Goal: Information Seeking & Learning: Learn about a topic

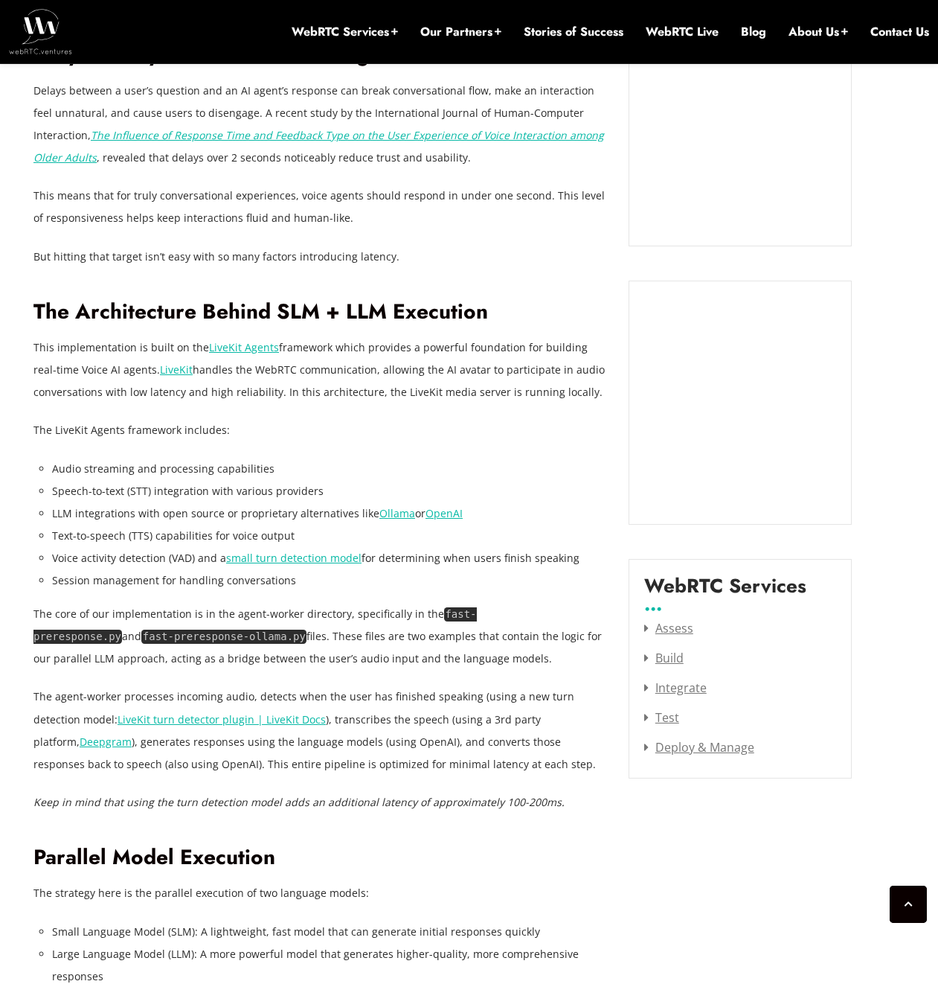
scroll to position [1481, 0]
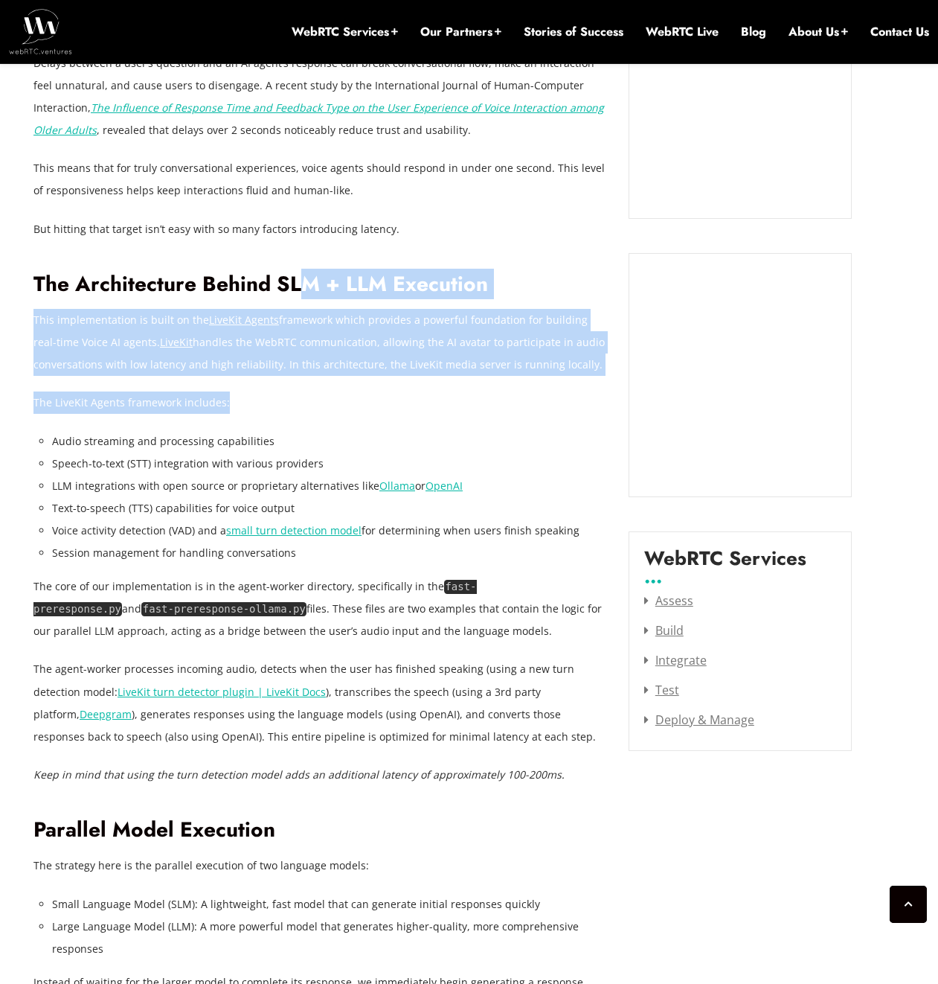
drag, startPoint x: 304, startPoint y: 278, endPoint x: 368, endPoint y: 403, distance: 140.1
click at [368, 403] on p "The LiveKit Agents framework includes:" at bounding box center [319, 402] width 573 height 22
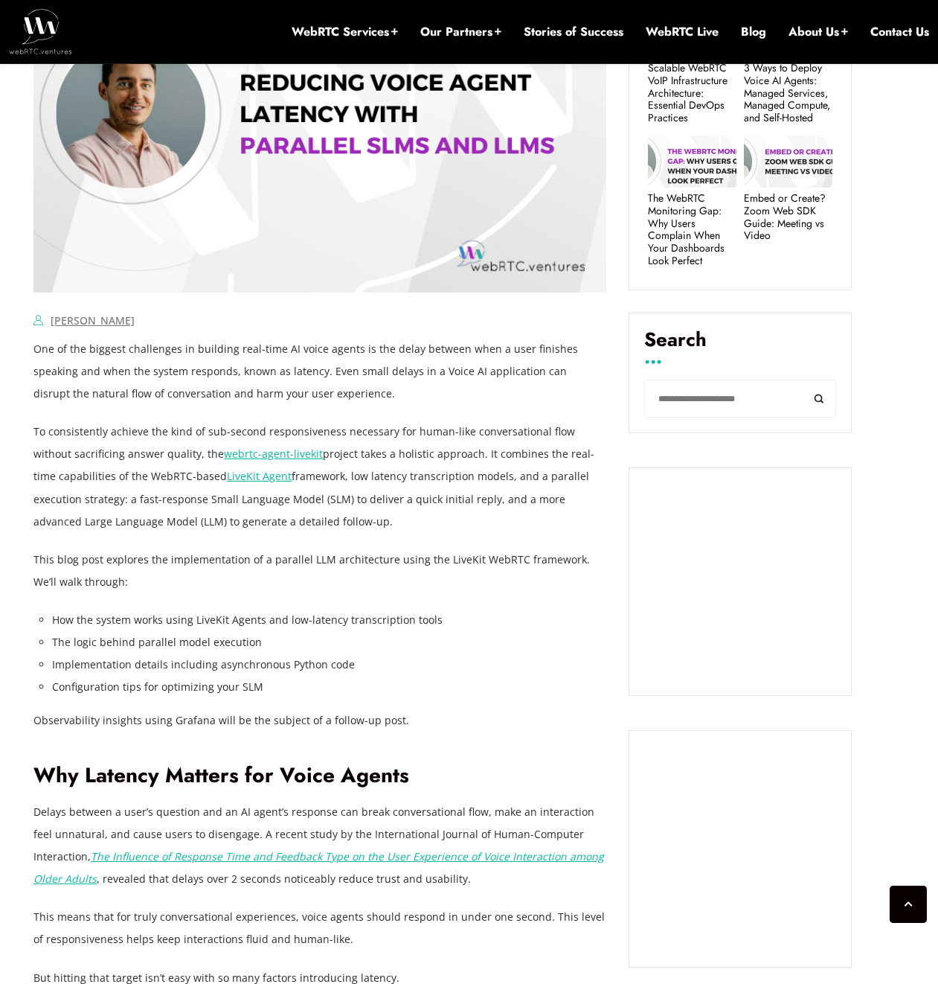
scroll to position [732, 0]
click at [245, 455] on link "webrtc-agent-livekit" at bounding box center [273, 453] width 99 height 14
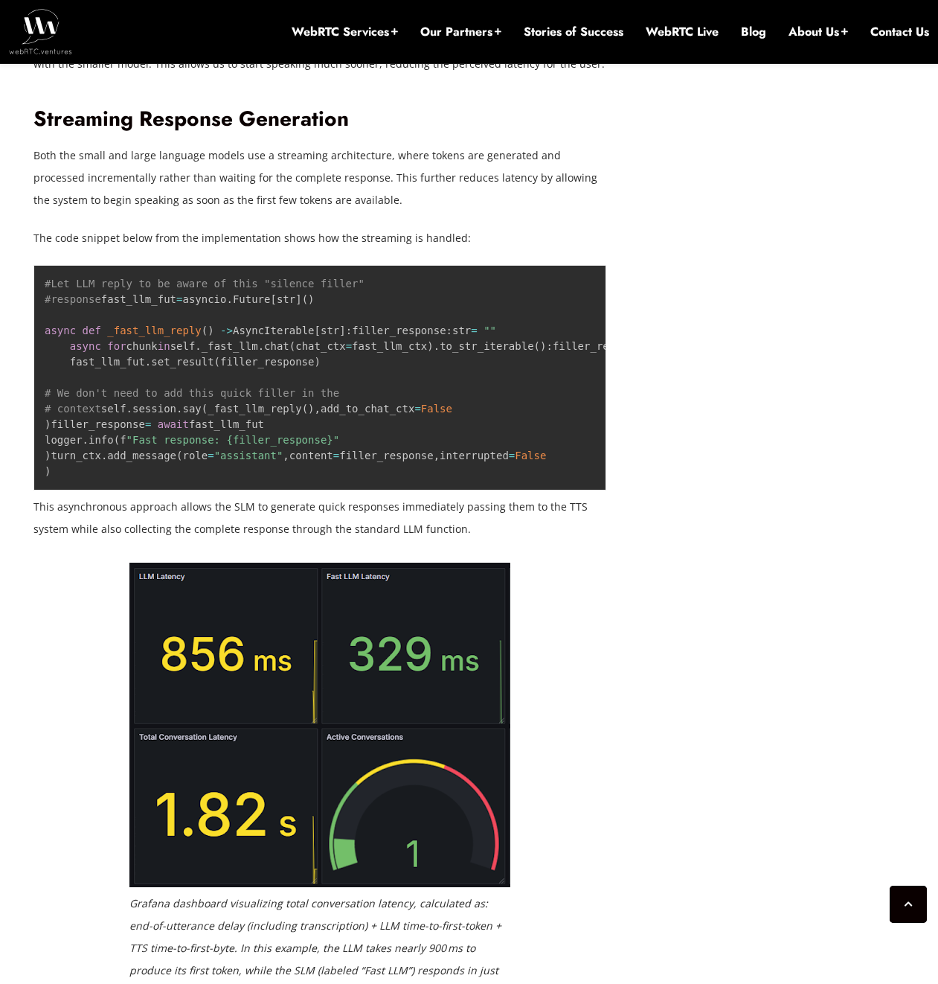
scroll to position [2431, 0]
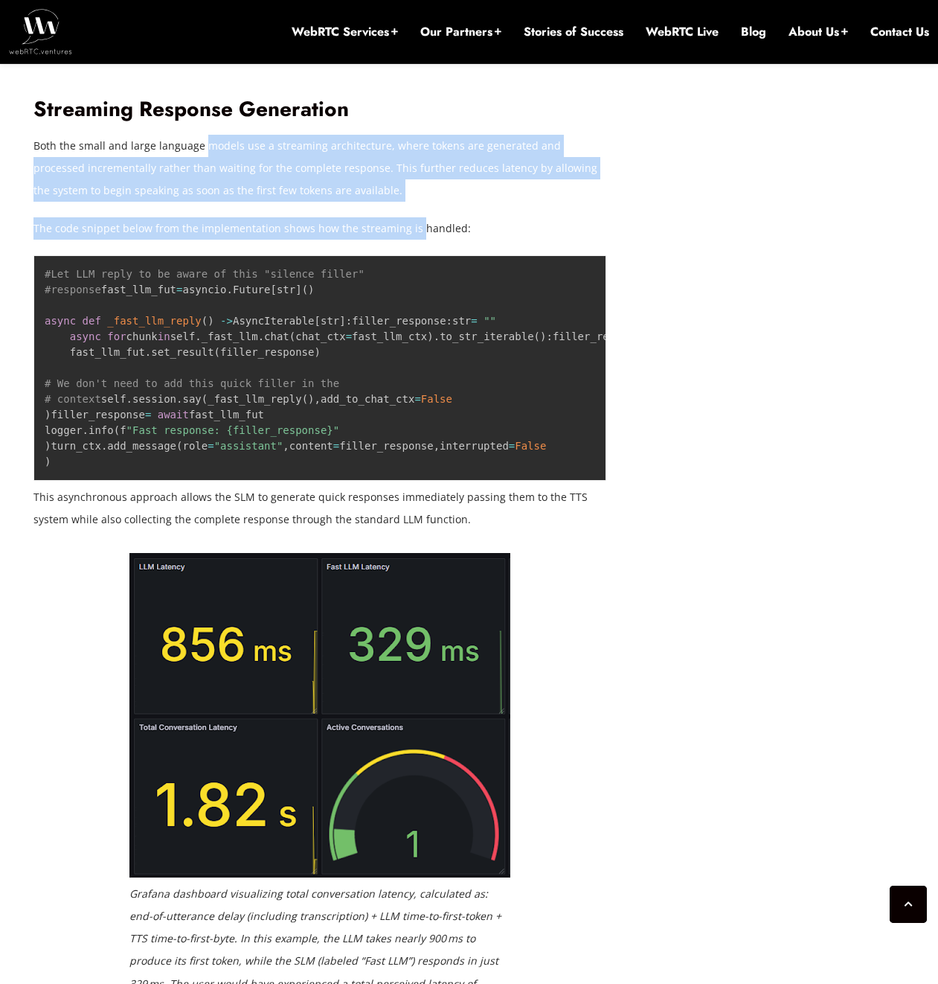
drag, startPoint x: 202, startPoint y: 139, endPoint x: 412, endPoint y: 220, distance: 224.7
click at [412, 220] on p "The code snippet below from the implementation shows how the streaming is handl…" at bounding box center [319, 228] width 573 height 22
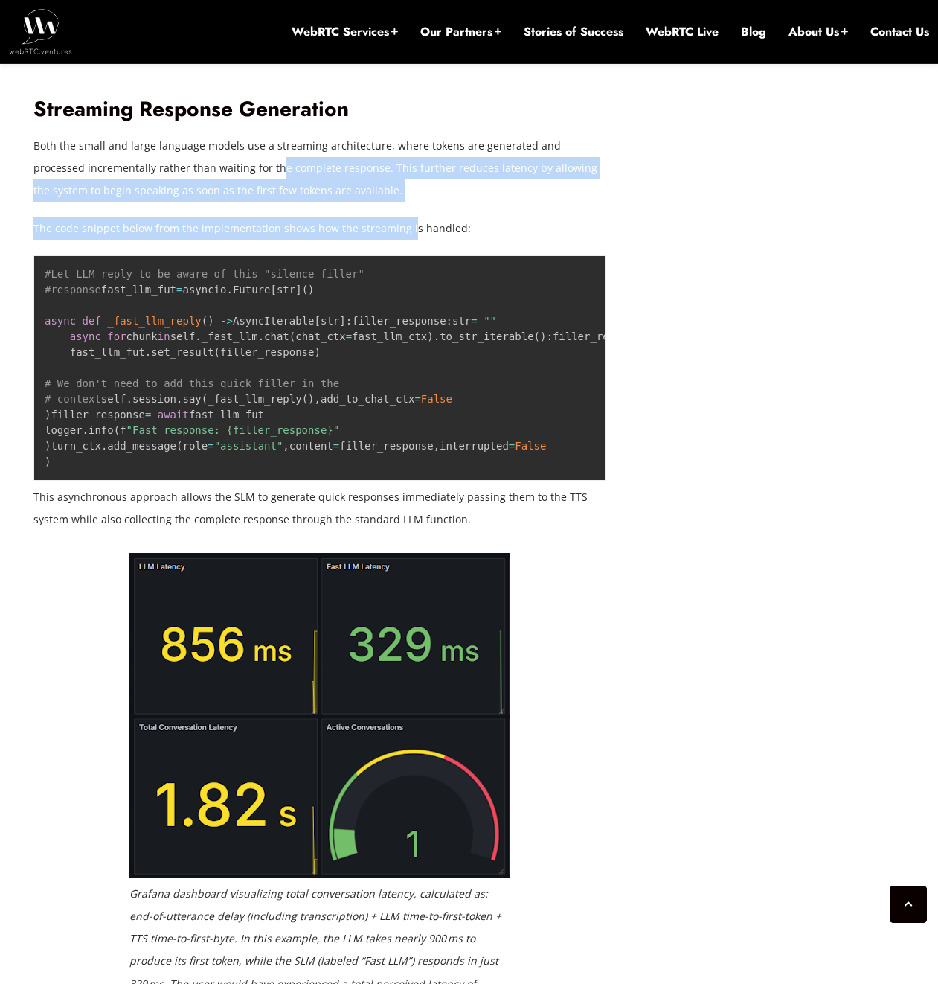
drag, startPoint x: 404, startPoint y: 217, endPoint x: 237, endPoint y: 169, distance: 173.3
click at [237, 169] on p "Both the small and large language models use a streaming architecture, where to…" at bounding box center [319, 168] width 573 height 67
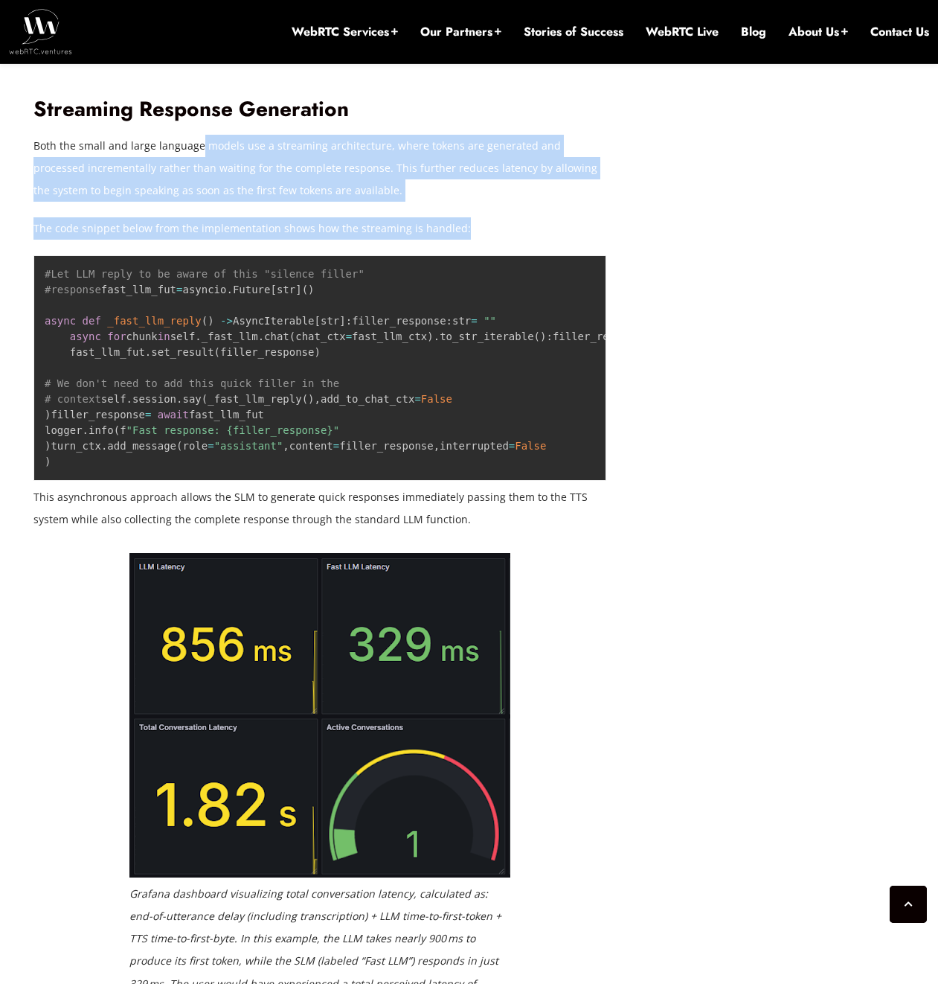
drag, startPoint x: 198, startPoint y: 144, endPoint x: 497, endPoint y: 232, distance: 312.0
click at [493, 231] on p "The code snippet below from the implementation shows how the streaming is handl…" at bounding box center [319, 228] width 573 height 22
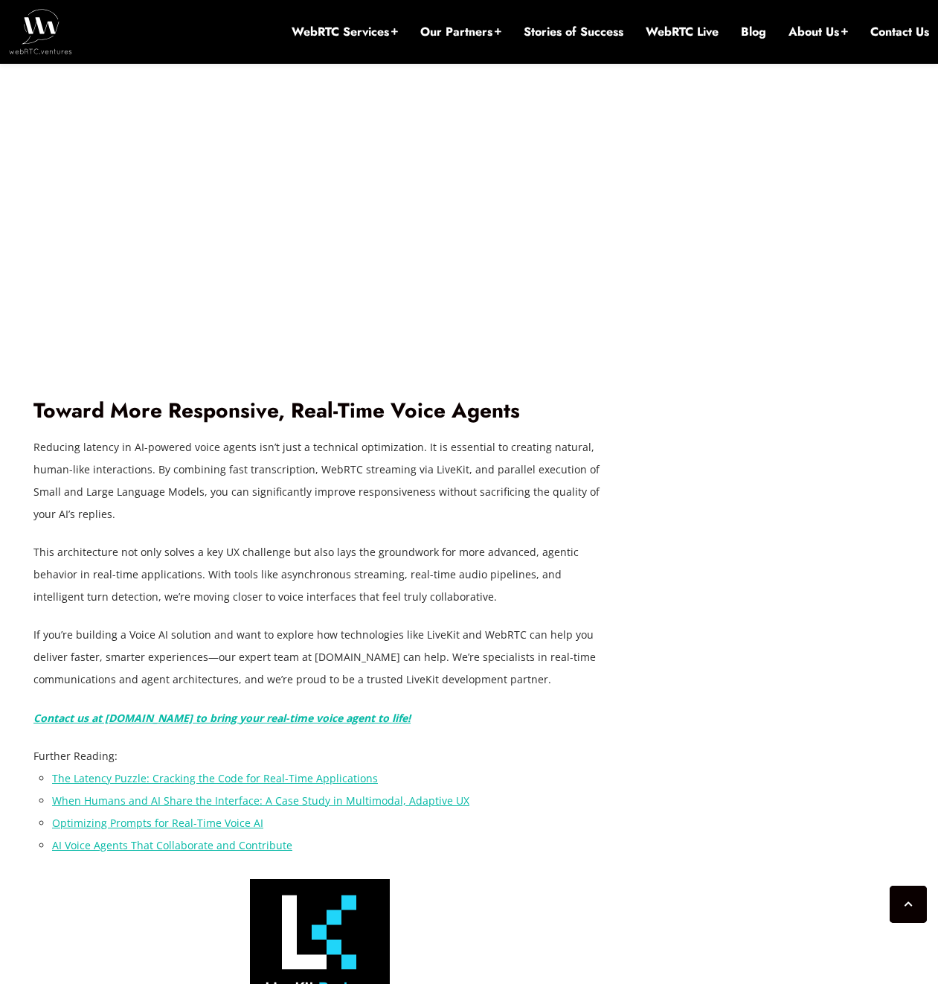
scroll to position [4819, 0]
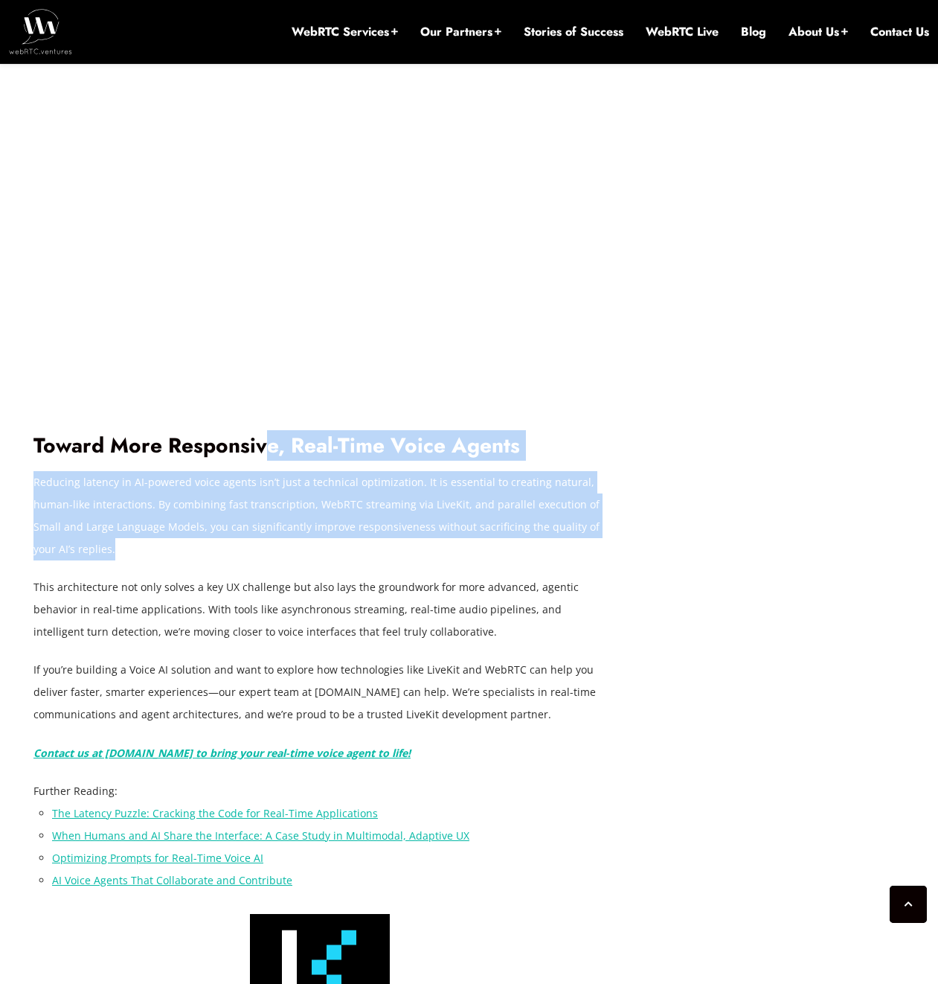
drag, startPoint x: 266, startPoint y: 670, endPoint x: 383, endPoint y: 768, distance: 152.6
click at [383, 560] on p "Reducing latency in AI-powered voice agents isn’t just a technical optimization…" at bounding box center [319, 515] width 573 height 89
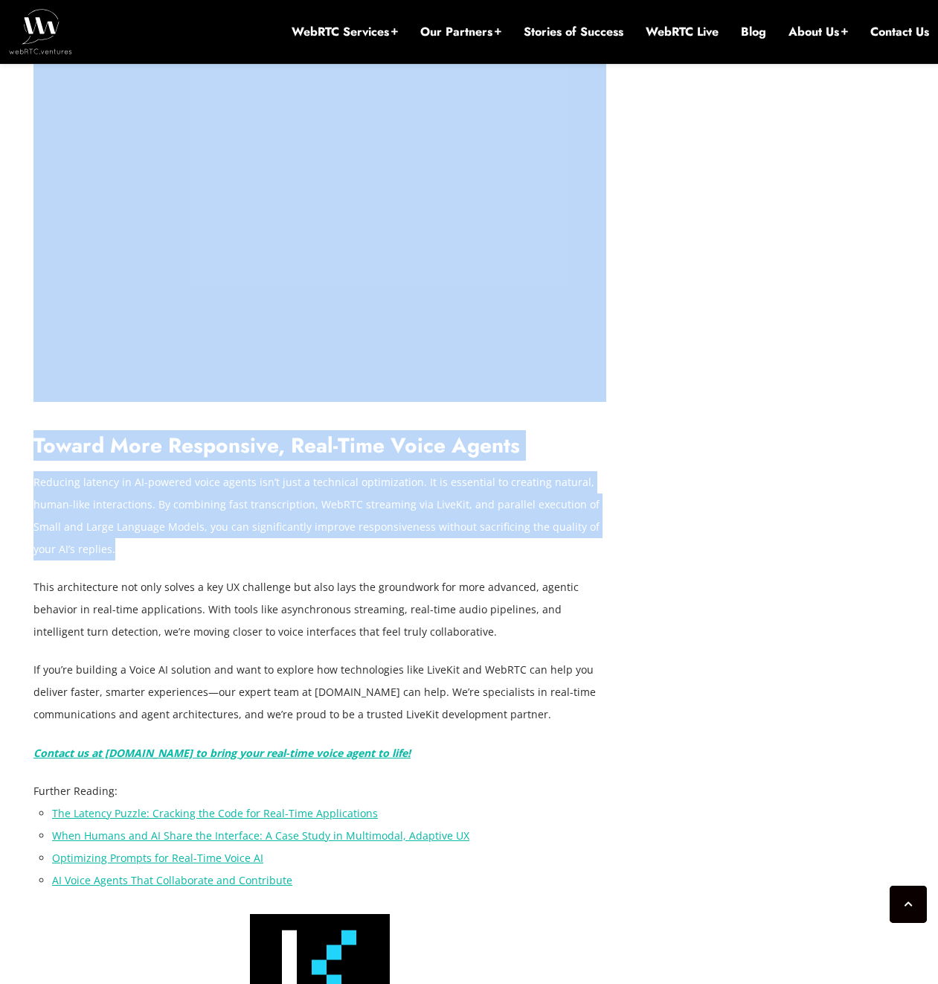
drag, startPoint x: 365, startPoint y: 756, endPoint x: 32, endPoint y: 670, distance: 343.4
click at [39, 459] on h2 "Toward More Responsive, Real-Time Voice Agents" at bounding box center [319, 446] width 573 height 26
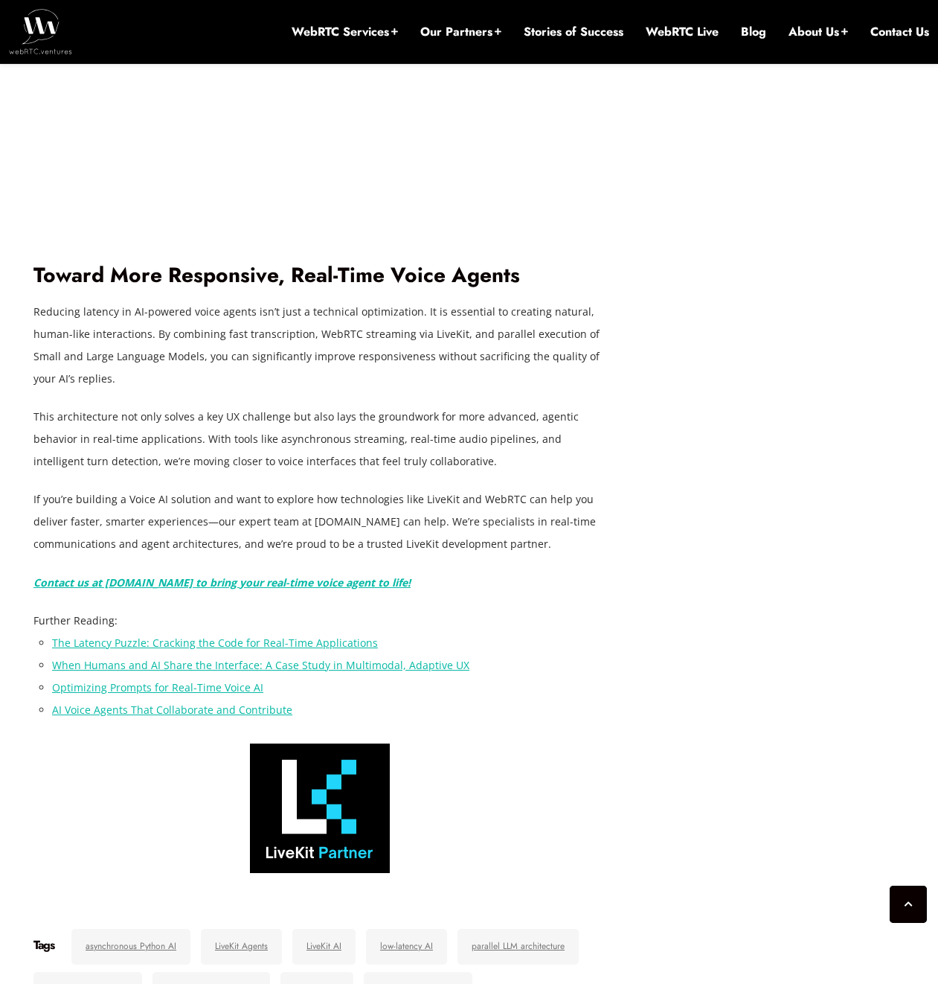
scroll to position [4988, 0]
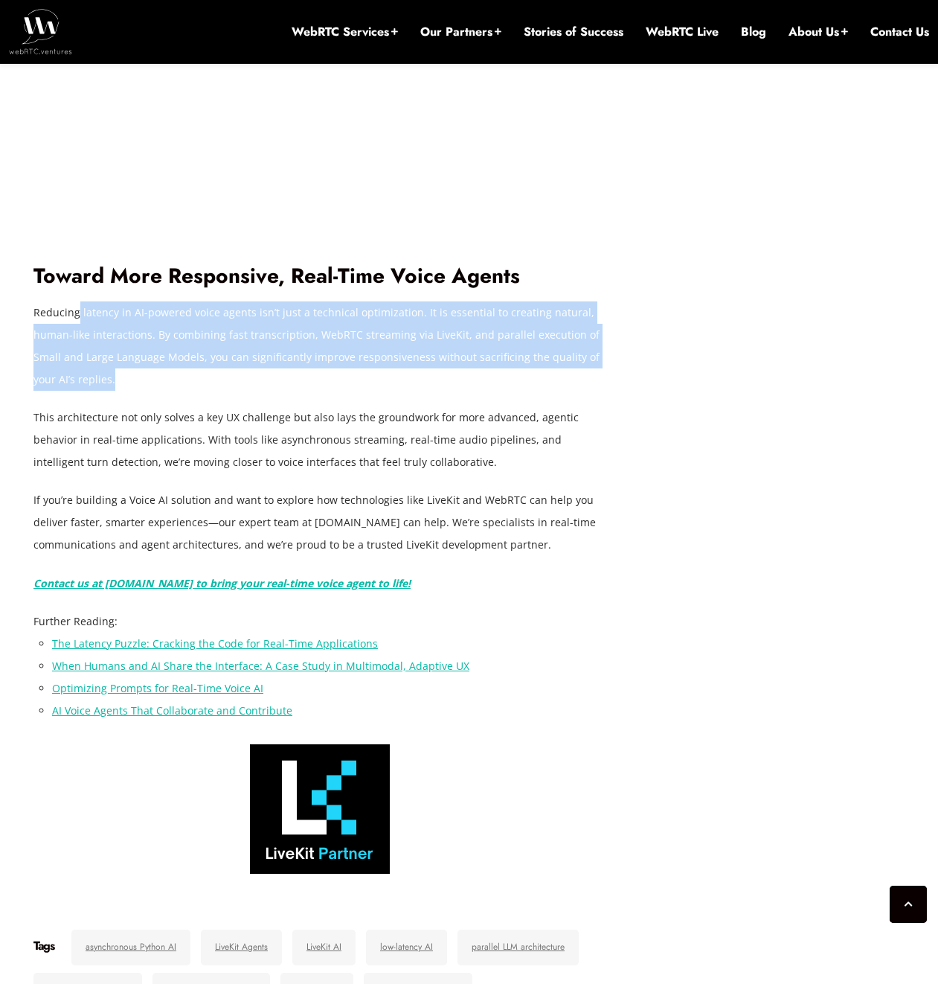
drag, startPoint x: 75, startPoint y: 534, endPoint x: 132, endPoint y: 606, distance: 92.3
click at [132, 391] on p "Reducing latency in AI-powered voice agents isn’t just a technical optimization…" at bounding box center [319, 345] width 573 height 89
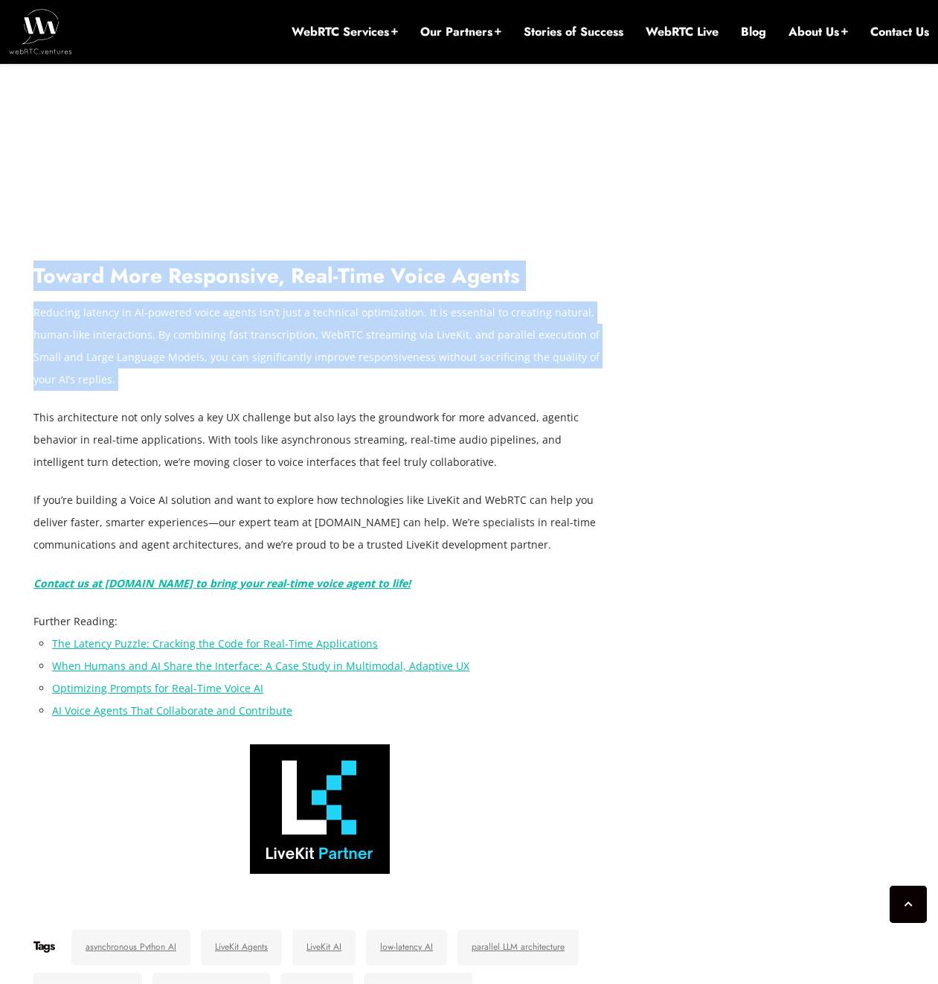
drag, startPoint x: 132, startPoint y: 606, endPoint x: 54, endPoint y: 501, distance: 131.9
click at [54, 289] on h2 "Toward More Responsive, Real-Time Voice Agents" at bounding box center [319, 276] width 573 height 26
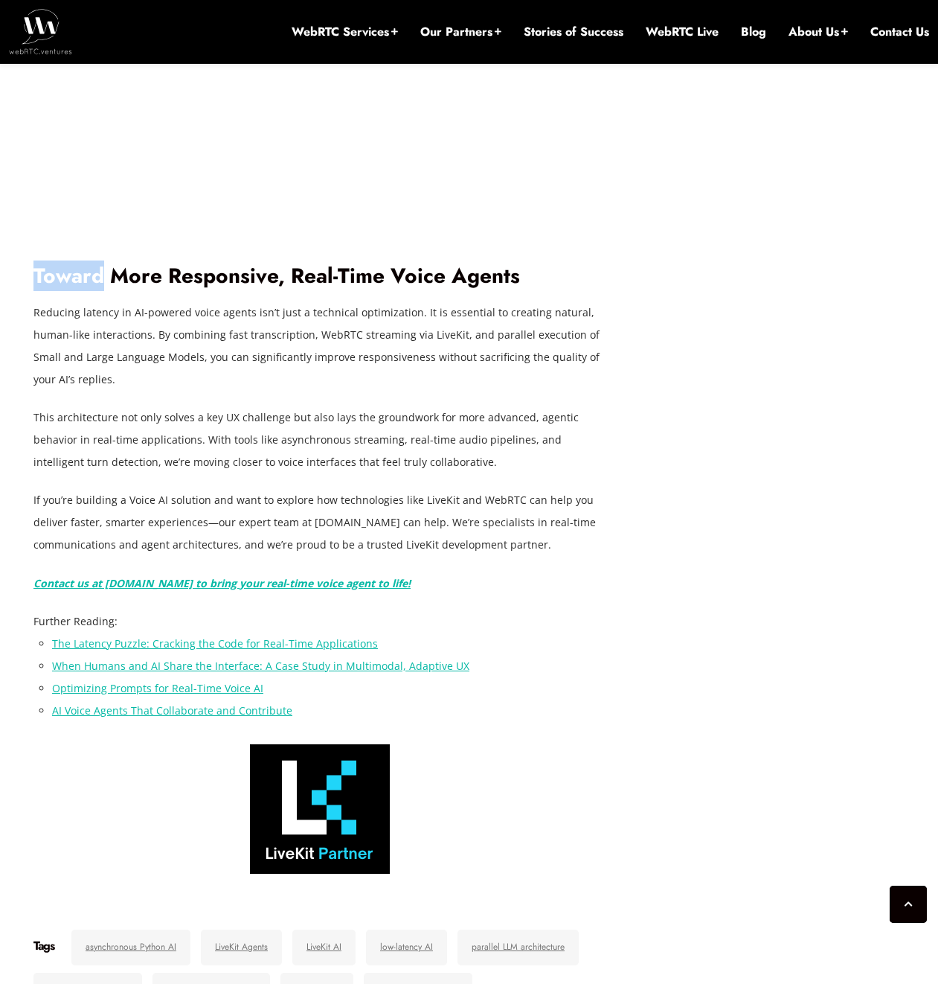
click at [54, 289] on h2 "Toward More Responsive, Real-Time Voice Agents" at bounding box center [319, 276] width 573 height 26
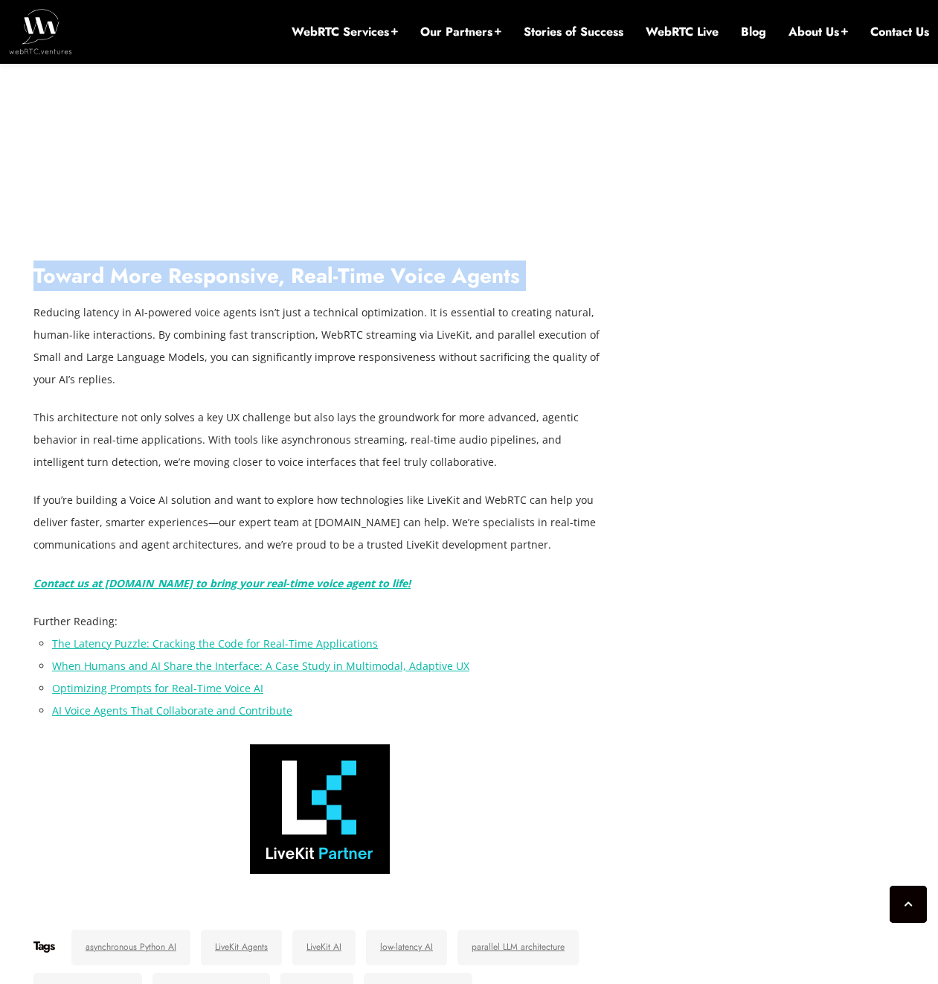
click at [54, 289] on h2 "Toward More Responsive, Real-Time Voice Agents" at bounding box center [319, 276] width 573 height 26
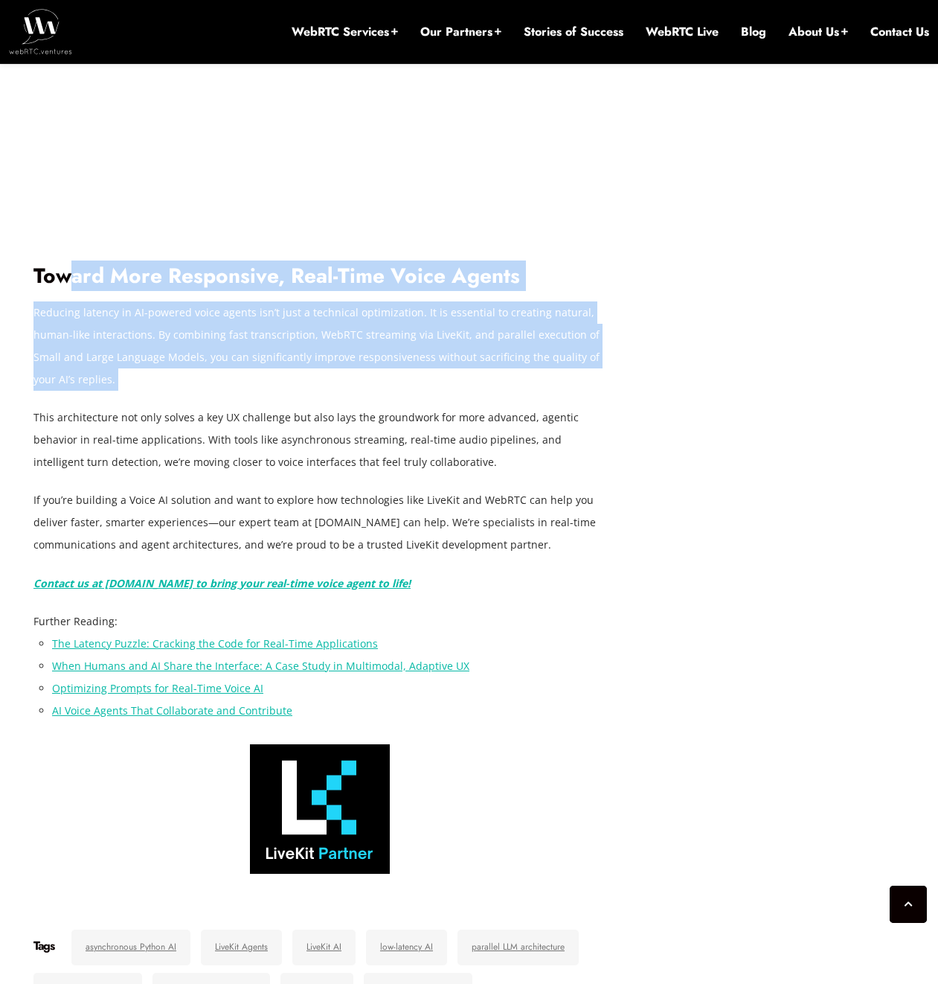
drag, startPoint x: 83, startPoint y: 521, endPoint x: 164, endPoint y: 619, distance: 127.9
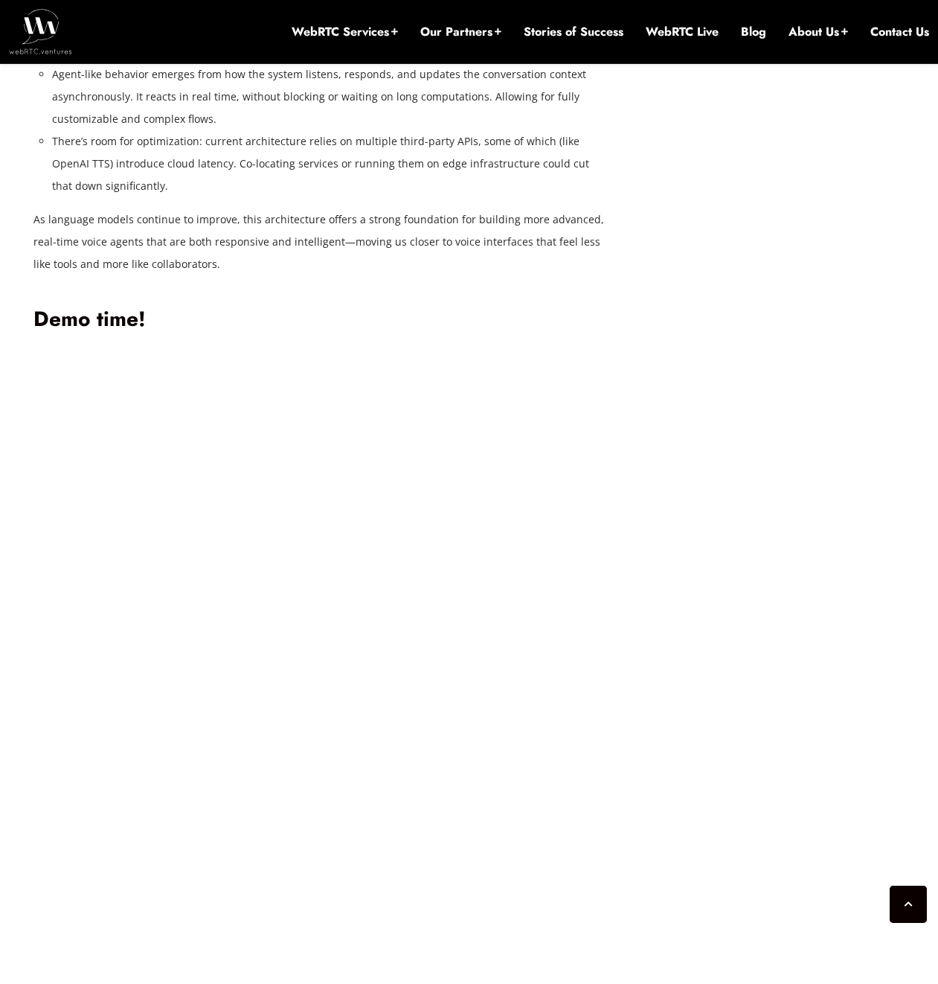
scroll to position [4185, 0]
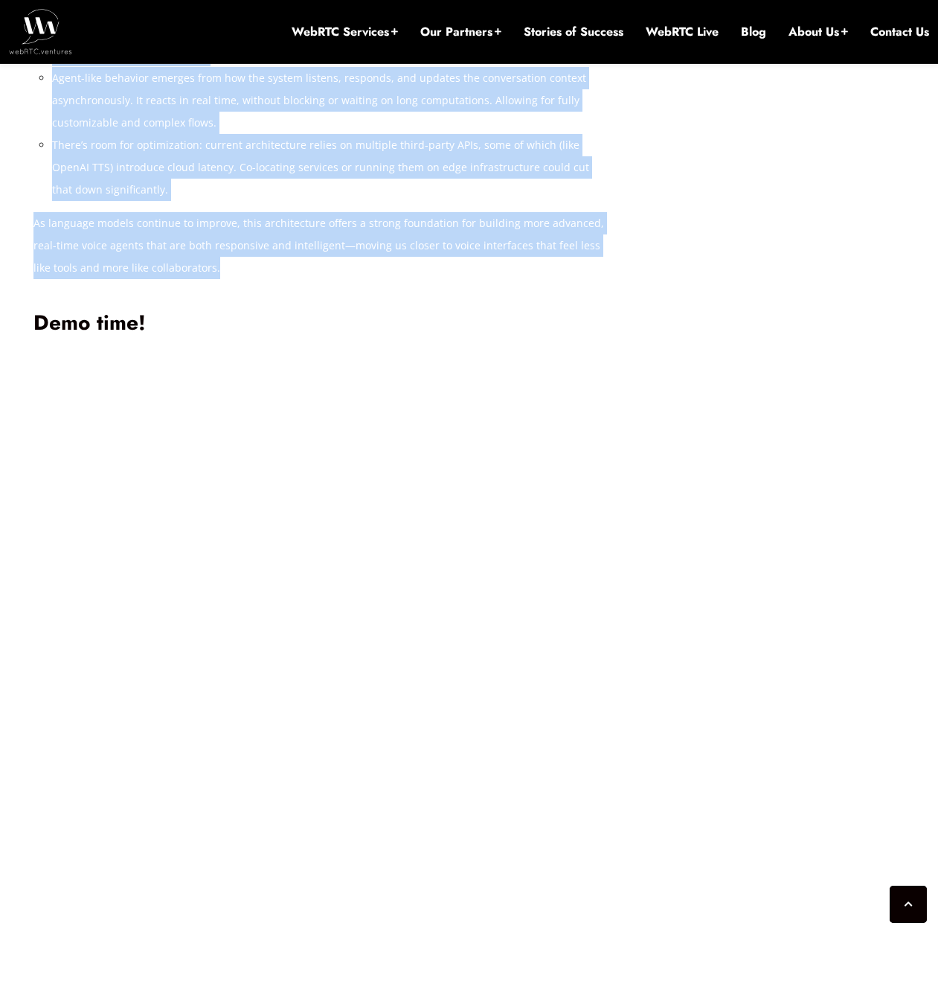
drag, startPoint x: 269, startPoint y: 199, endPoint x: 335, endPoint y: 499, distance: 306.9
click at [335, 279] on p "As language models continue to improve, this architecture offers a strong found…" at bounding box center [319, 245] width 573 height 67
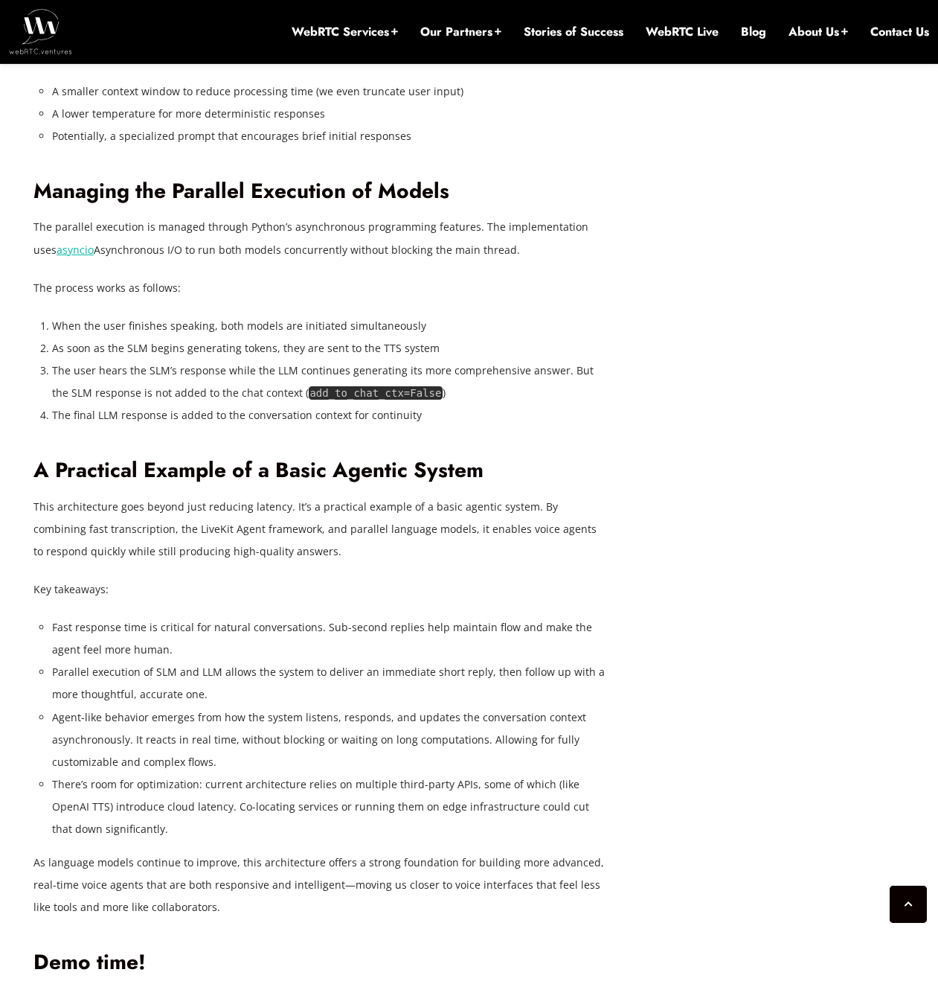
scroll to position [3534, 0]
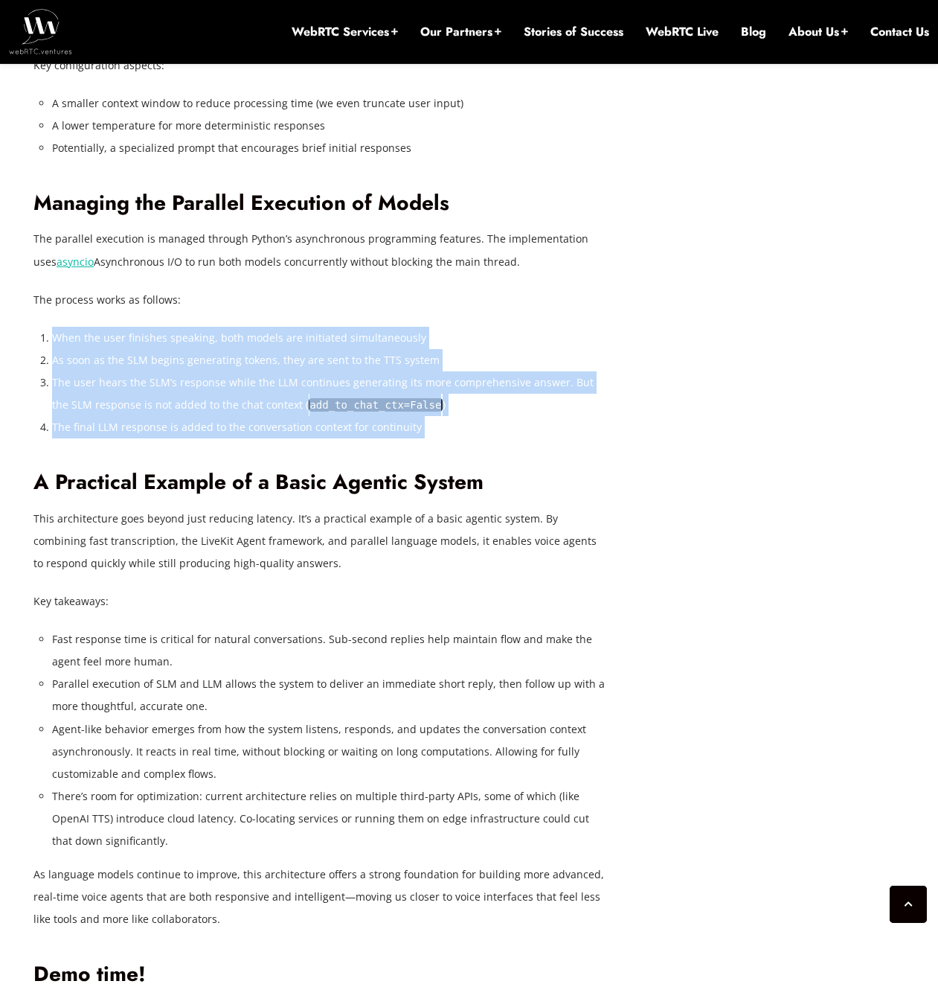
drag, startPoint x: 386, startPoint y: 560, endPoint x: 515, endPoint y: 668, distance: 168.4
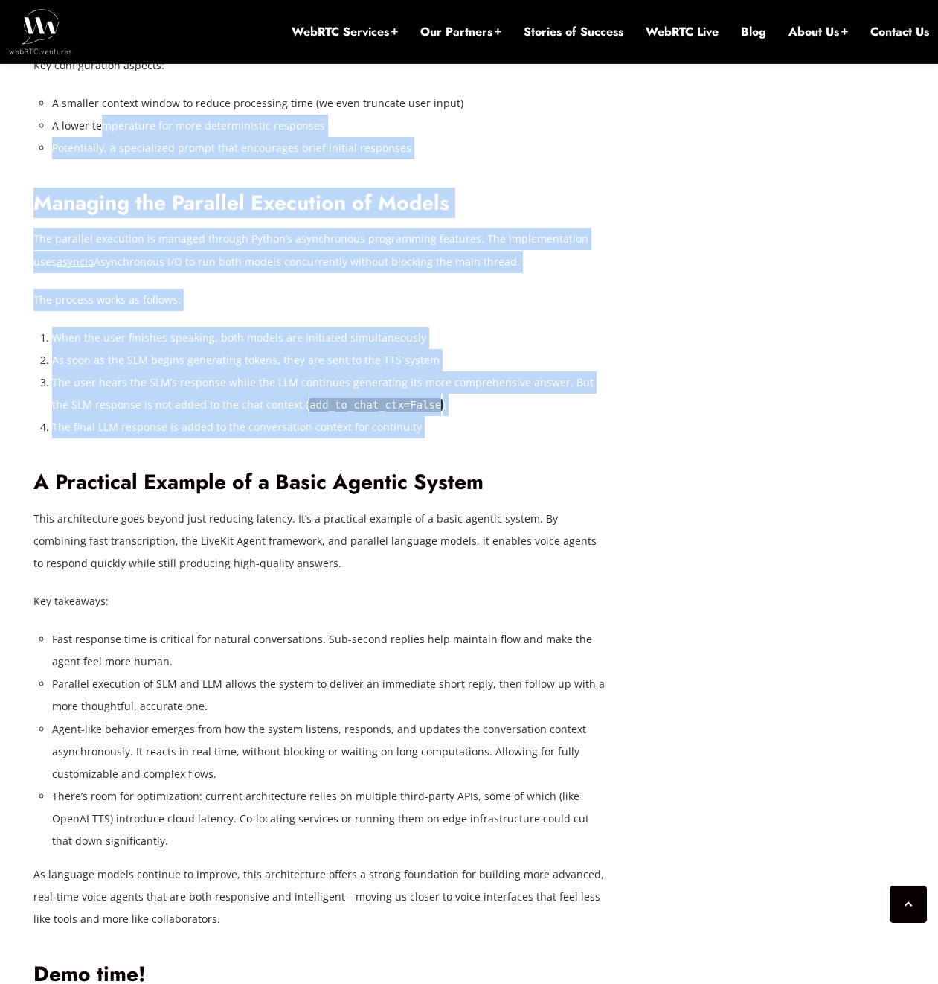
drag, startPoint x: 522, startPoint y: 664, endPoint x: 99, endPoint y: 359, distance: 521.4
click at [99, 137] on li "A lower temperature for more deterministic responses" at bounding box center [329, 126] width 554 height 22
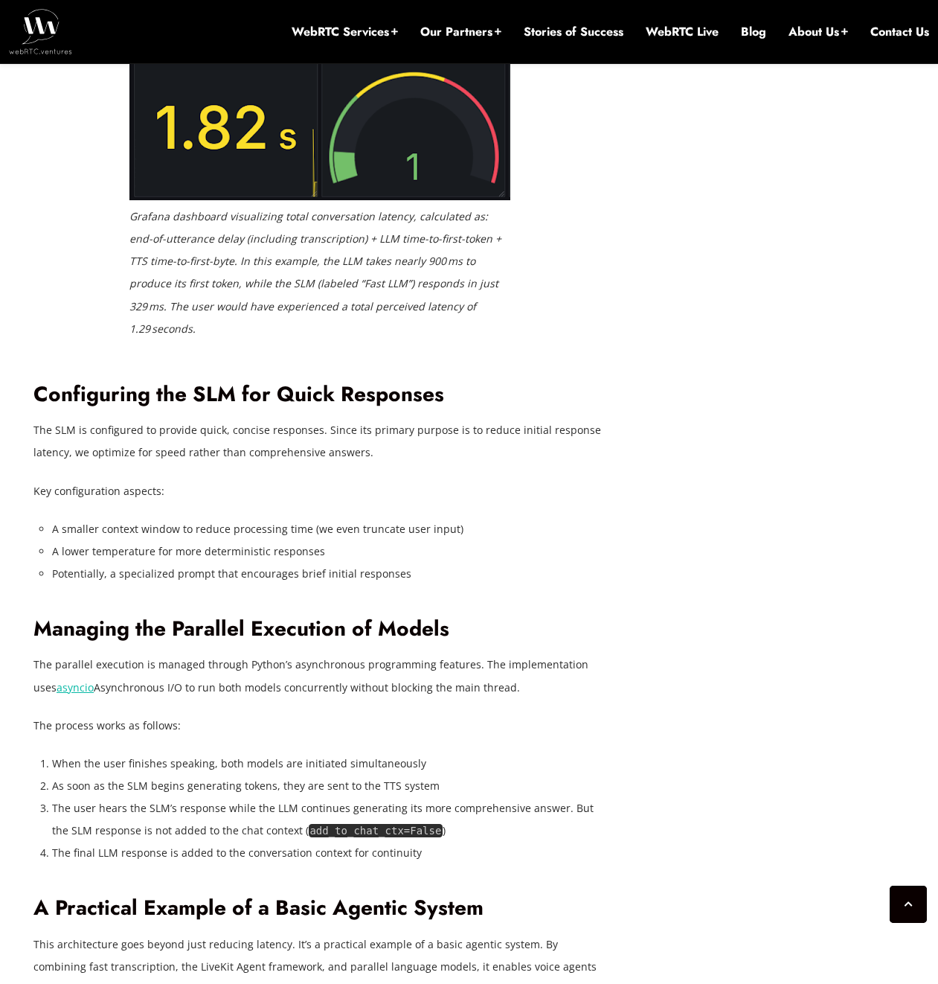
scroll to position [1463, 0]
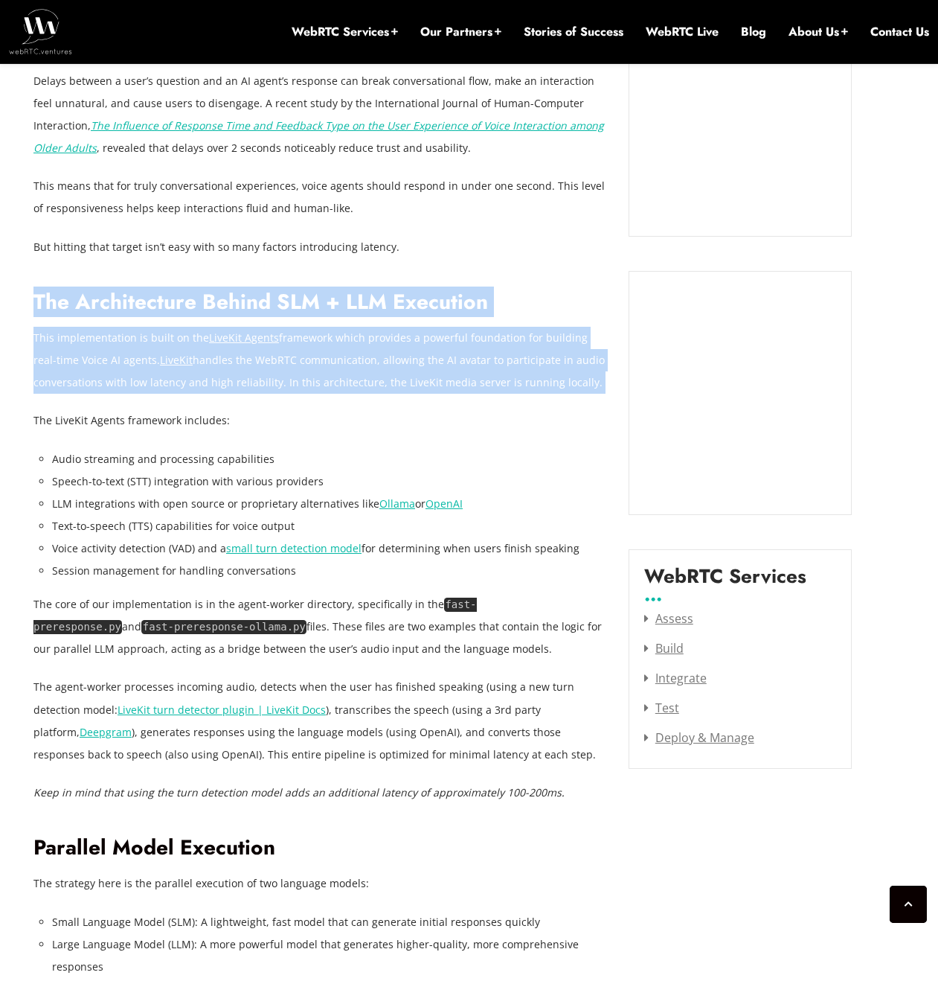
drag, startPoint x: 509, startPoint y: 330, endPoint x: 534, endPoint y: 408, distance: 82.1
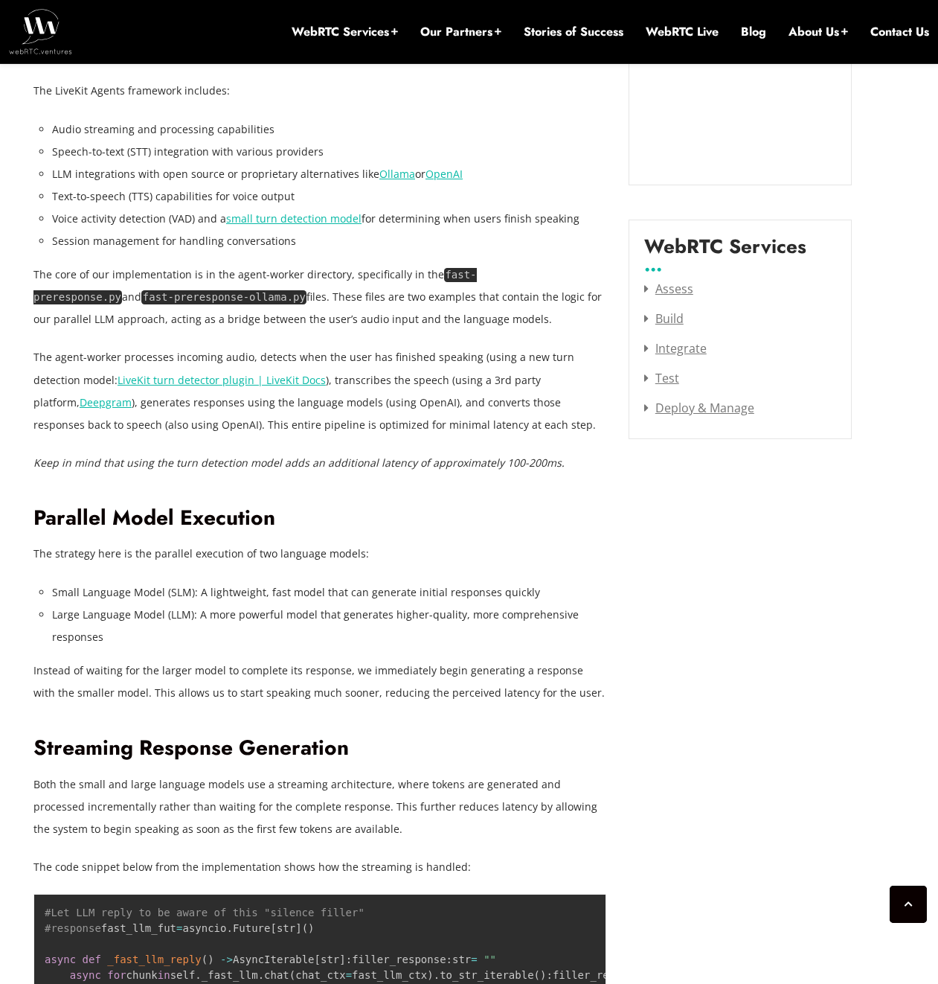
scroll to position [1601, 0]
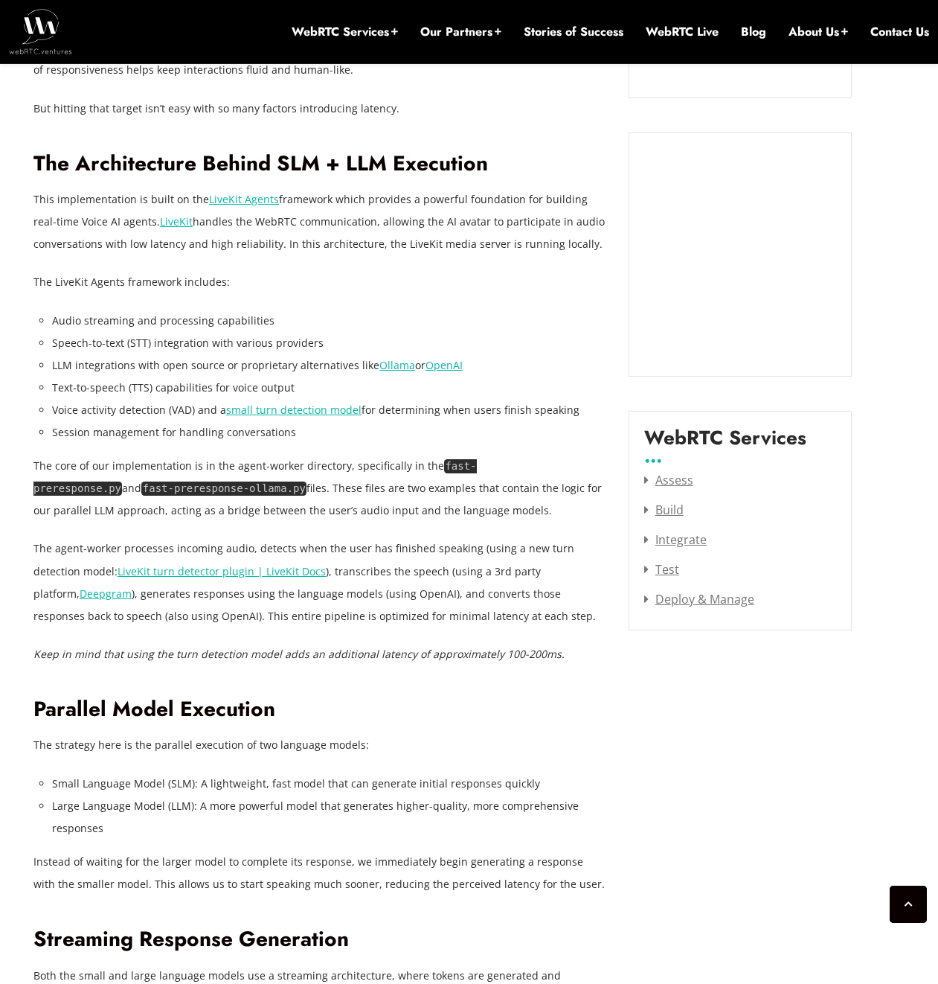
click at [477, 459] on code "fast-preresponse.py" at bounding box center [254, 477] width 443 height 36
click at [477, 469] on code "fast-preresponse.py" at bounding box center [254, 477] width 443 height 36
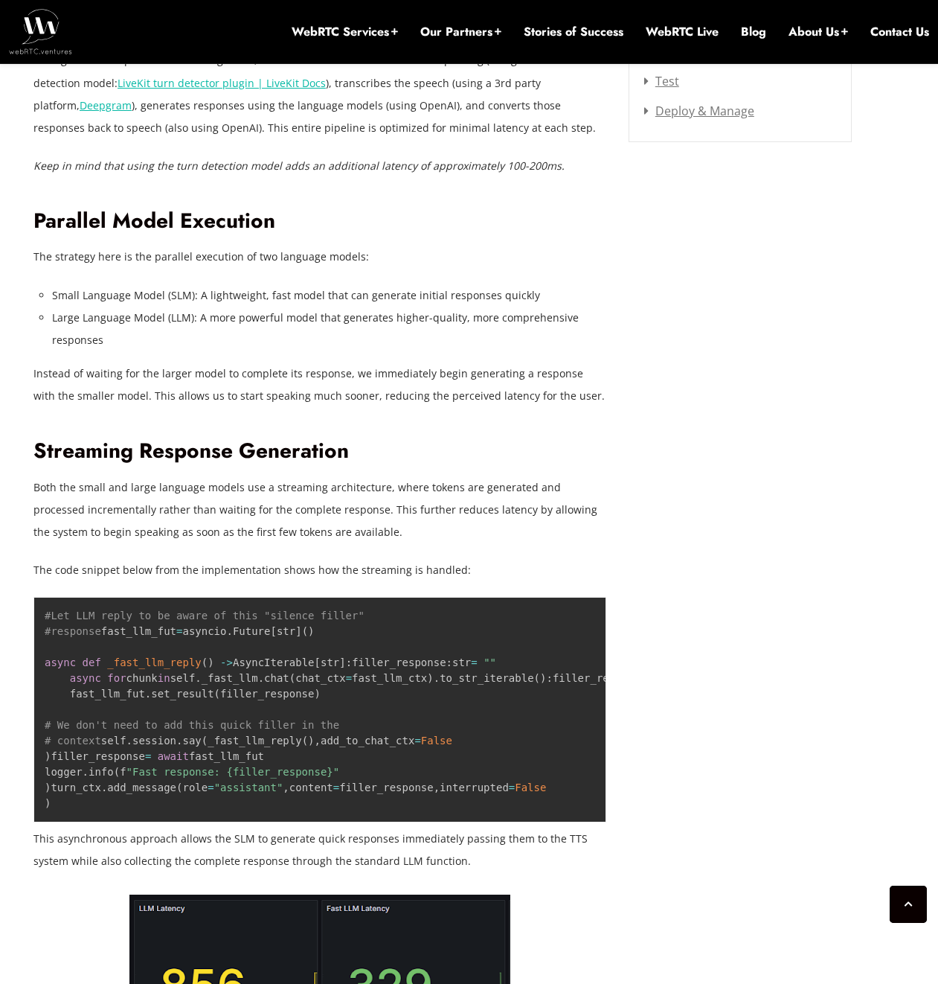
scroll to position [2241, 0]
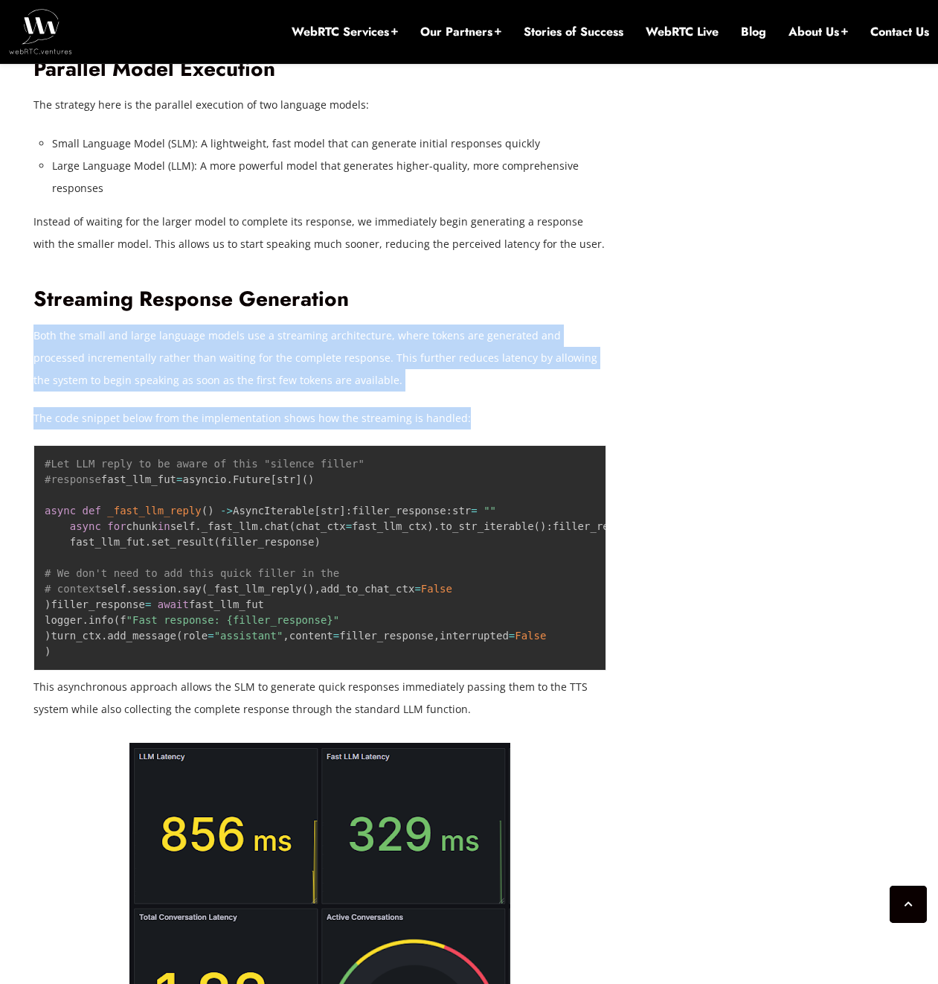
drag, startPoint x: 429, startPoint y: 316, endPoint x: 468, endPoint y: 416, distance: 107.0
click at [468, 416] on p "The code snippet below from the implementation shows how the streaming is handl…" at bounding box center [319, 418] width 573 height 22
drag, startPoint x: 468, startPoint y: 422, endPoint x: 432, endPoint y: 298, distance: 128.8
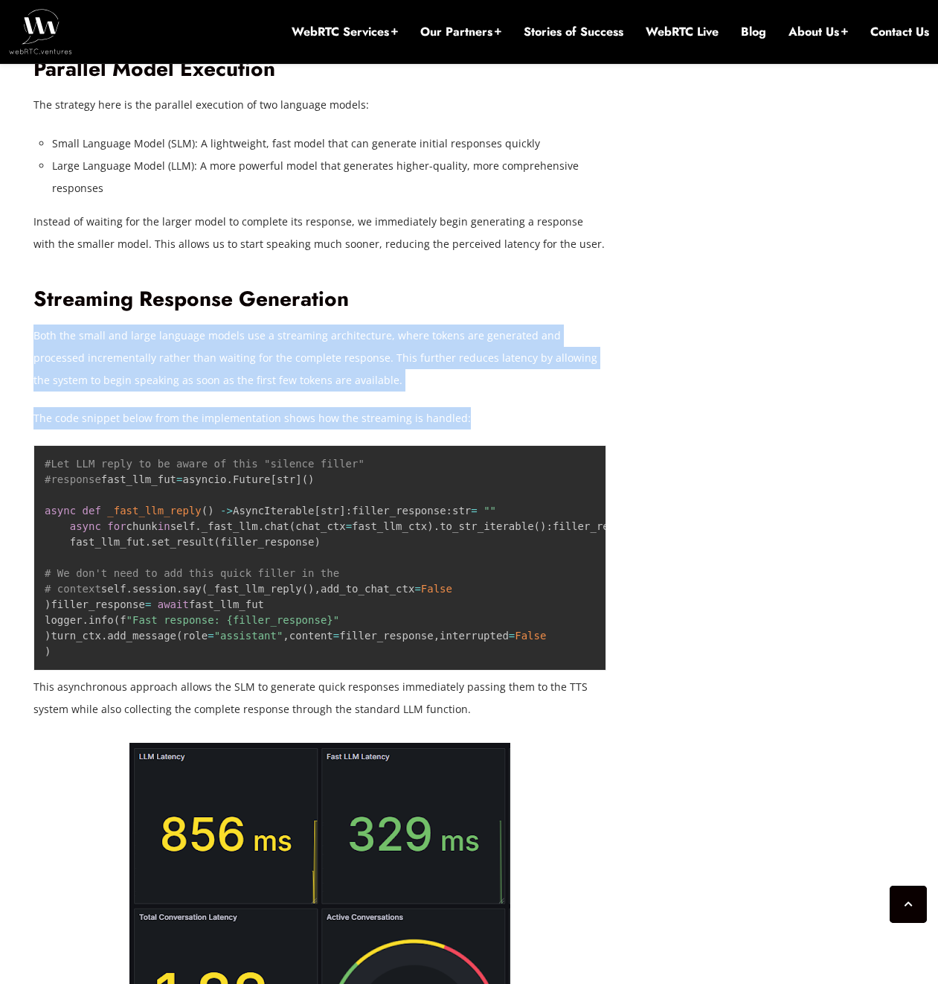
click at [432, 298] on h2 "Streaming Response Generation" at bounding box center [319, 299] width 573 height 26
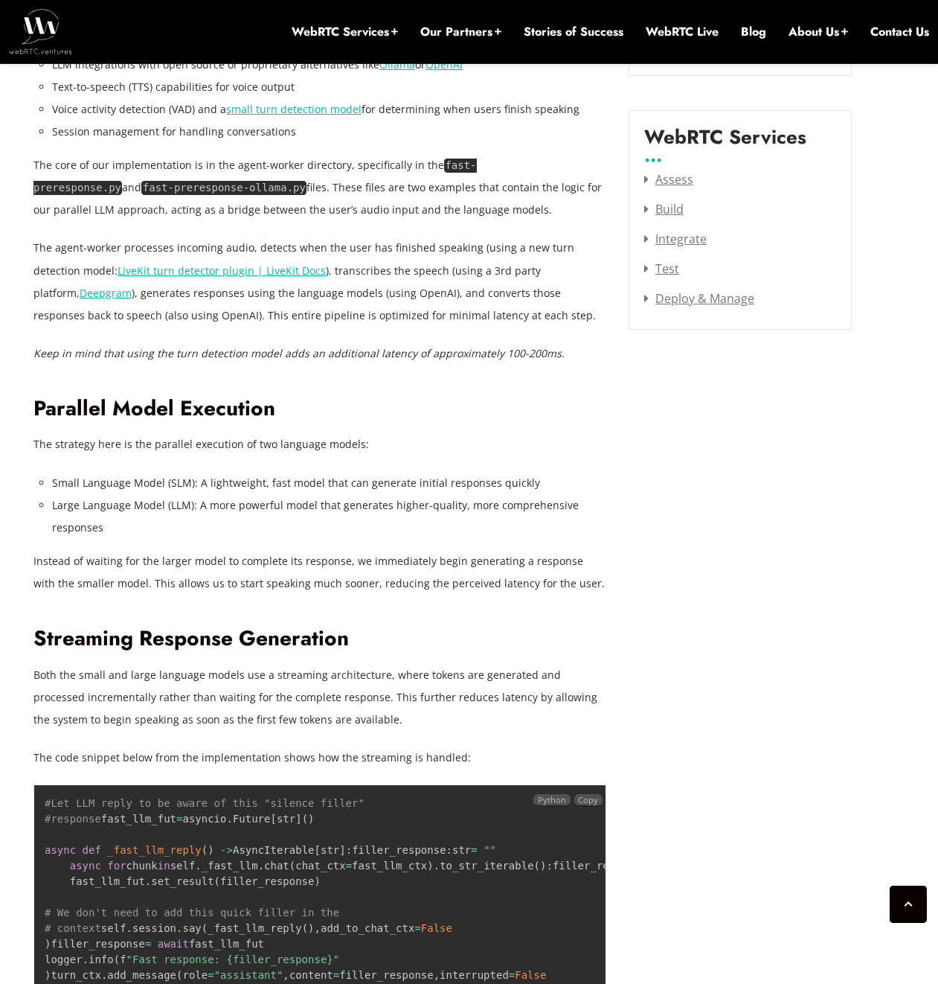
scroll to position [1887, 0]
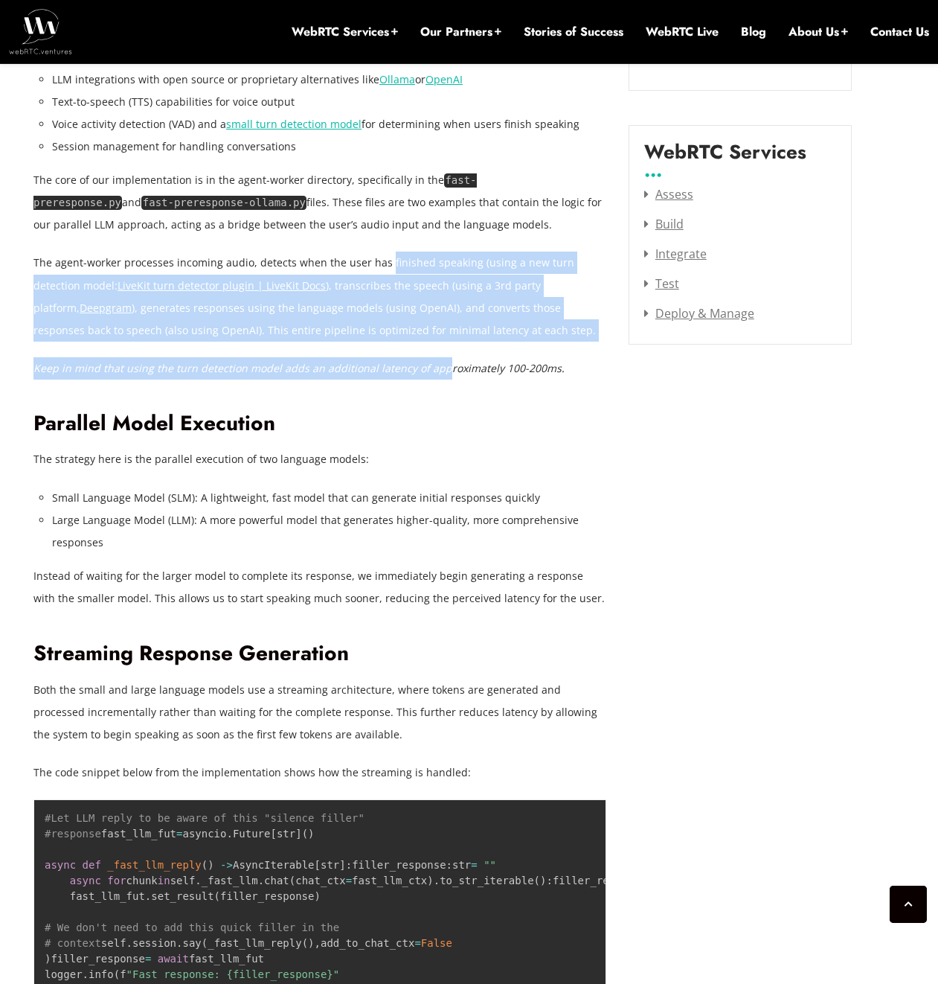
drag, startPoint x: 436, startPoint y: 368, endPoint x: 383, endPoint y: 262, distance: 118.1
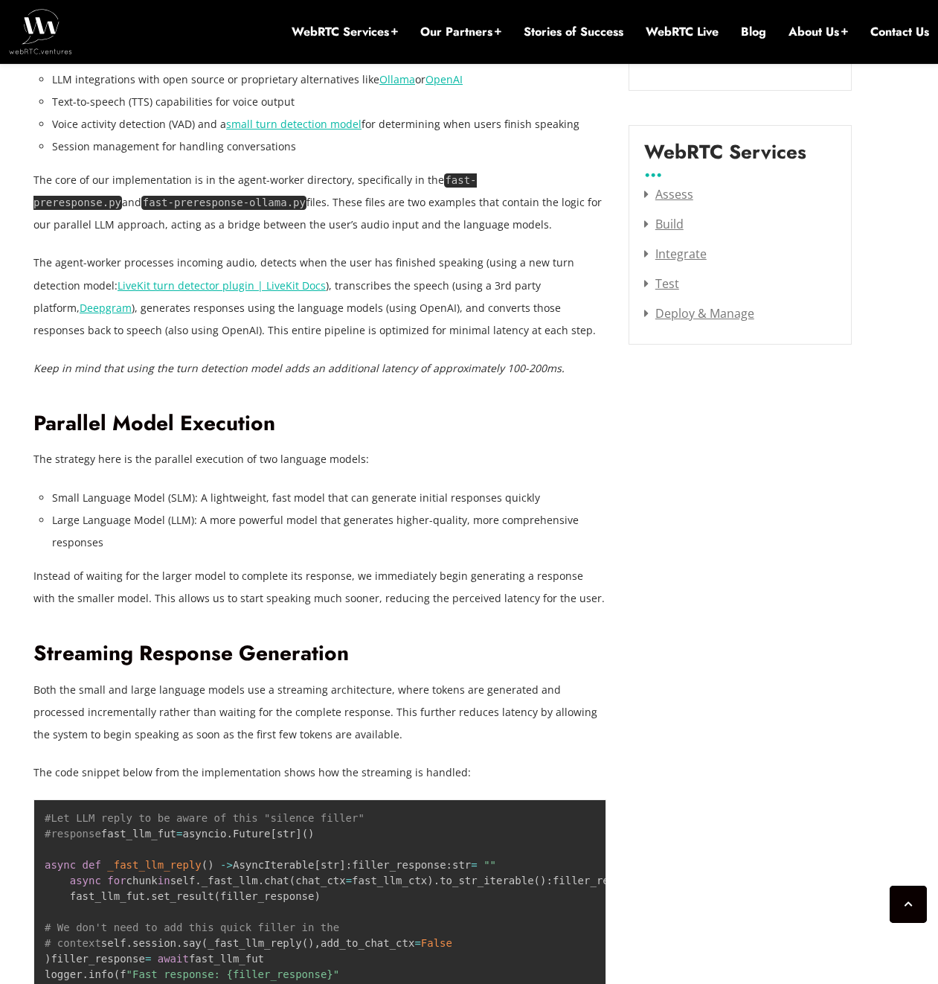
click at [384, 266] on p "The agent-worker processes incoming audio, detects when the user has finished s…" at bounding box center [319, 295] width 573 height 89
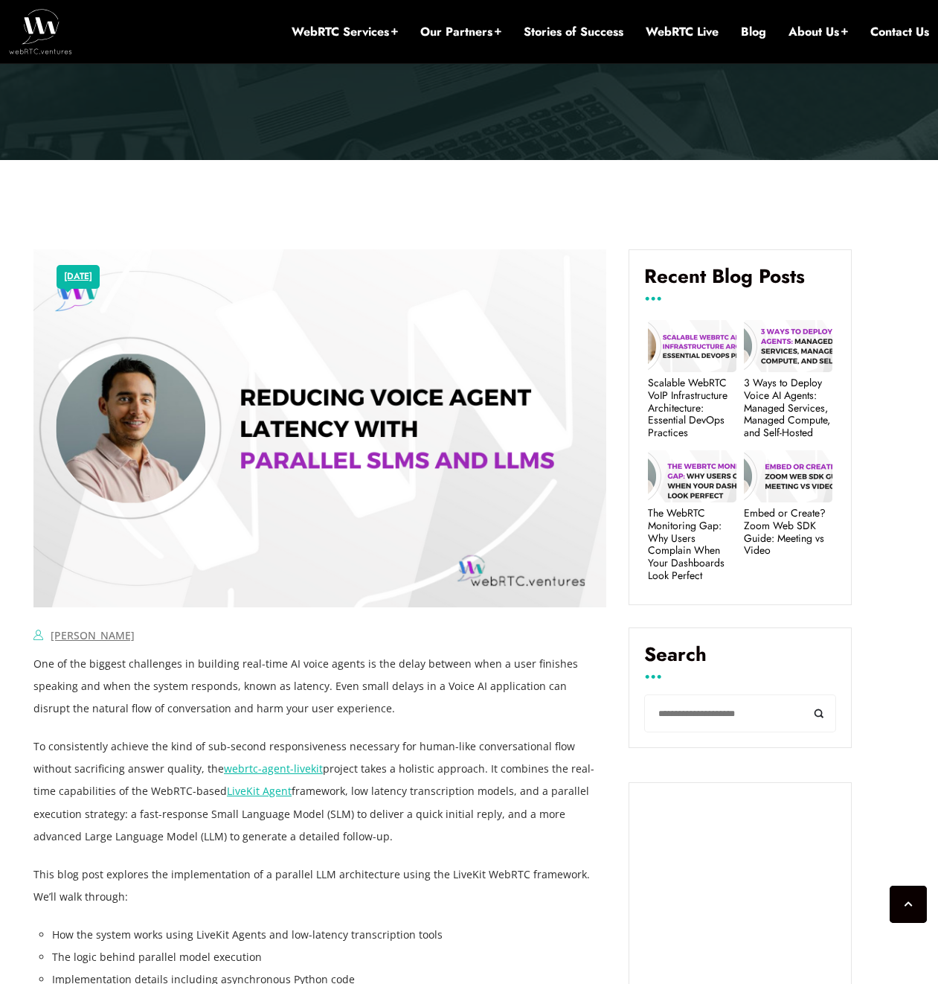
scroll to position [443, 0]
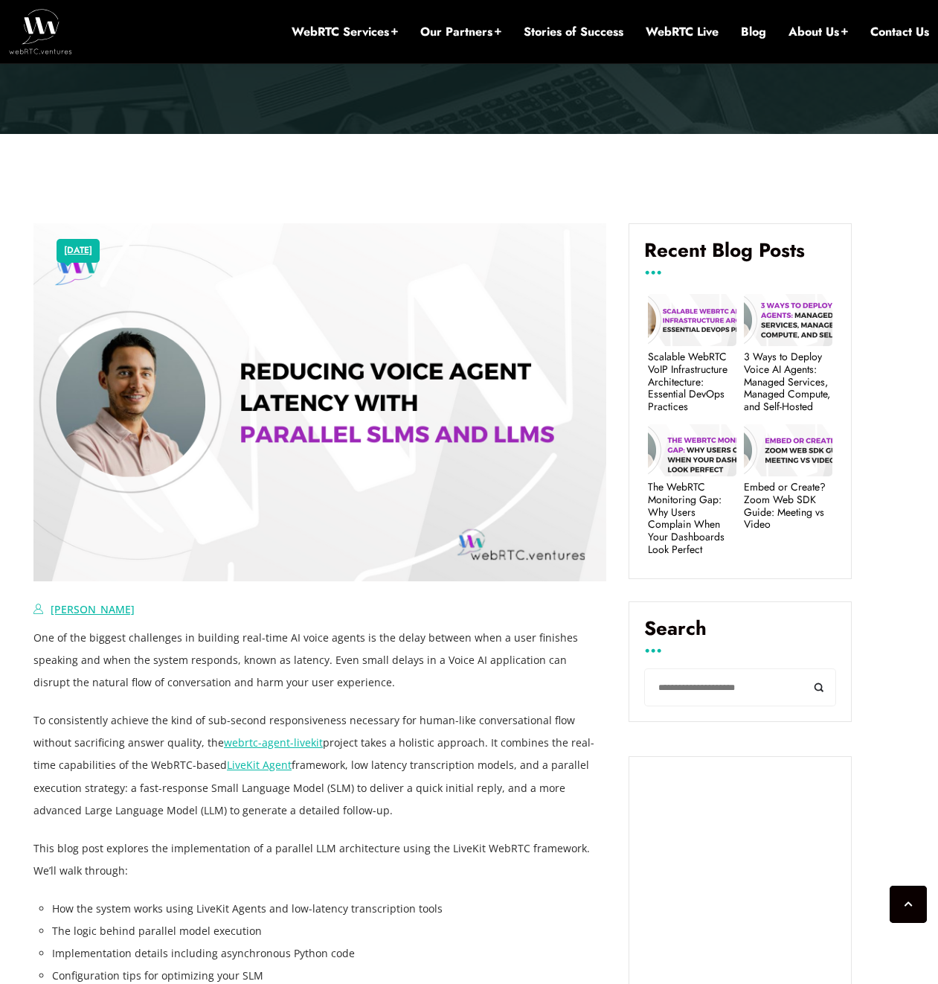
click at [123, 609] on link "[PERSON_NAME]" at bounding box center [93, 609] width 84 height 14
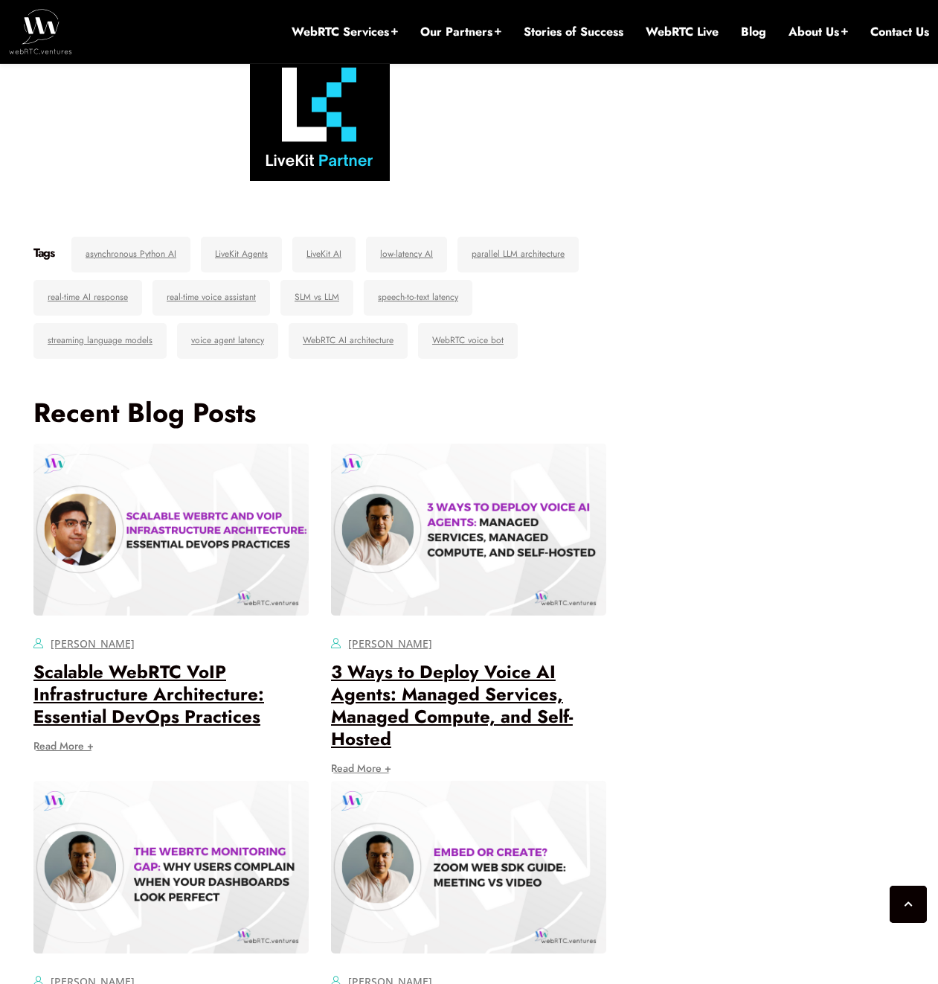
scroll to position [5506, 0]
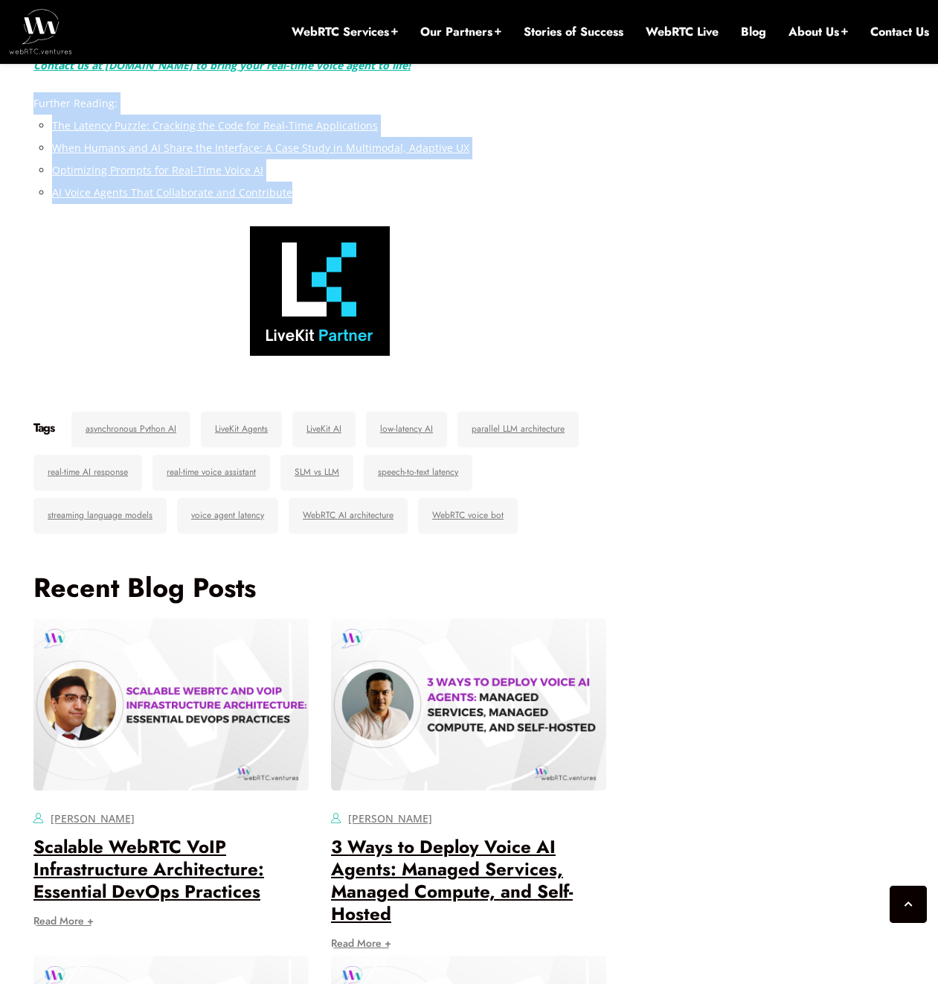
drag, startPoint x: 266, startPoint y: 330, endPoint x: 341, endPoint y: 417, distance: 114.5
click at [341, 204] on li "AI Voice Agents That Collaborate and Contribute" at bounding box center [329, 193] width 554 height 22
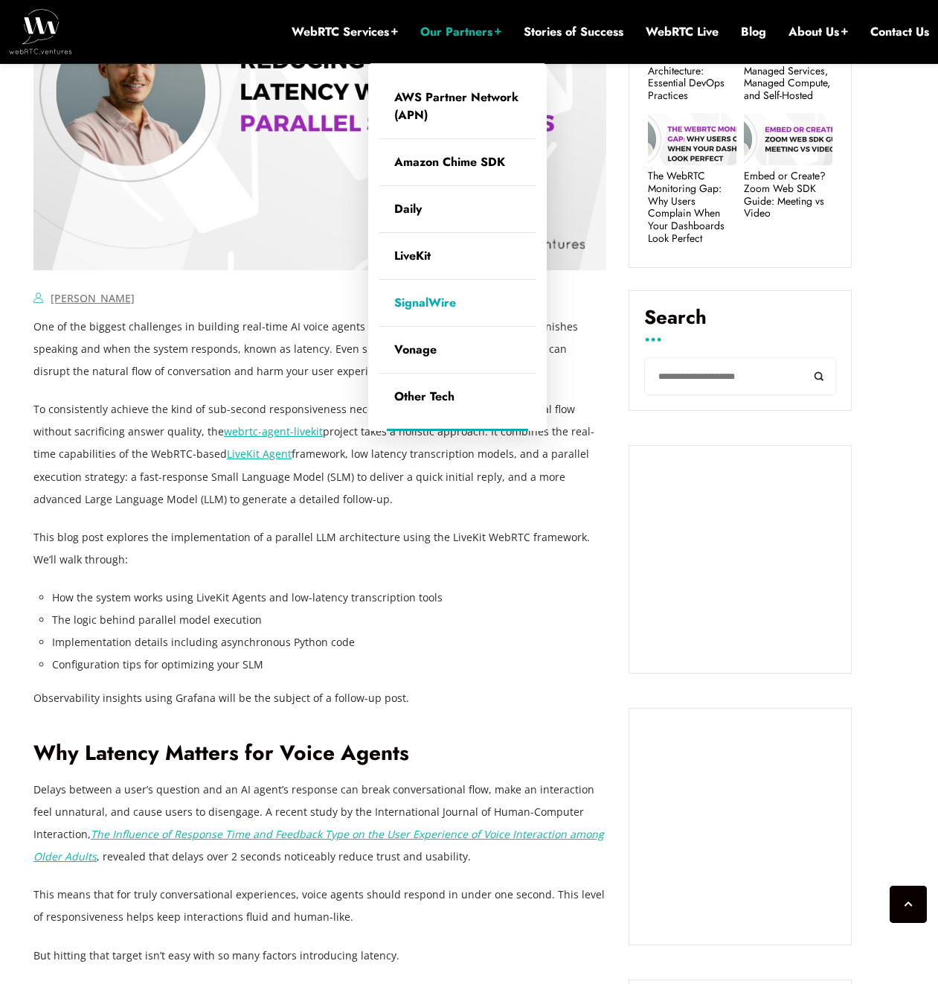
scroll to position [1127, 0]
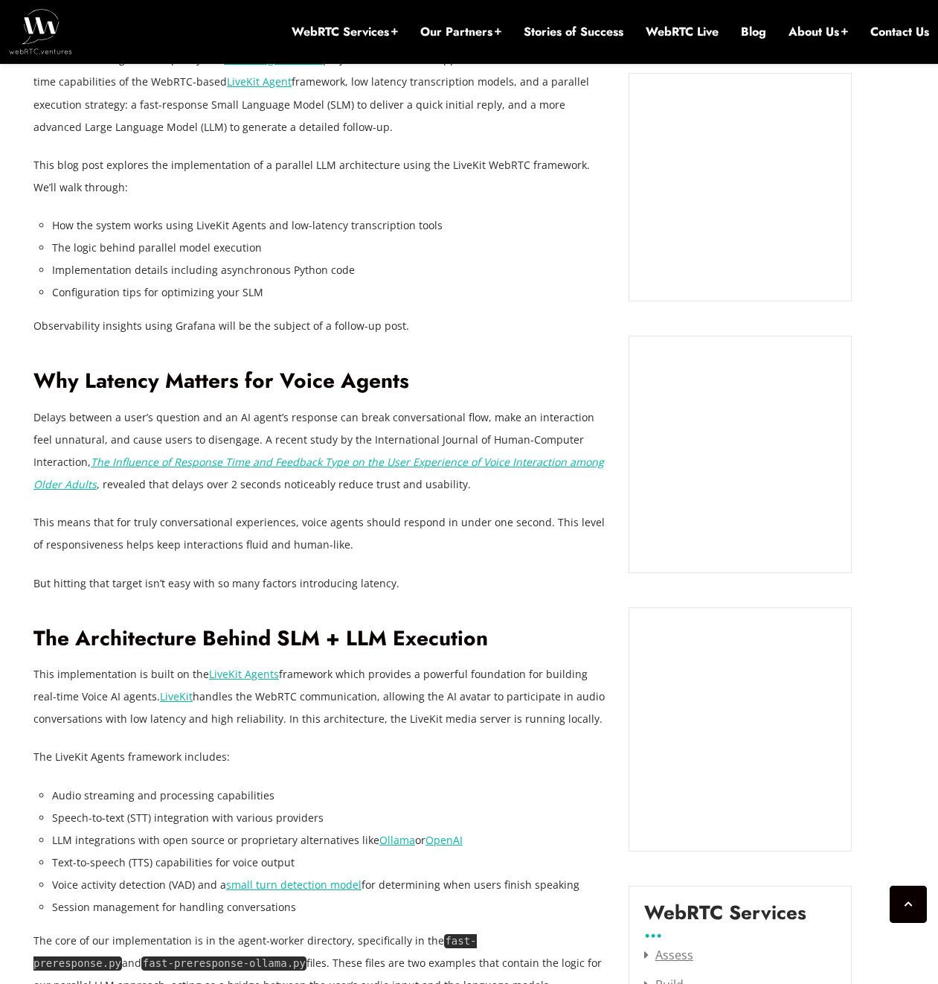
click at [207, 234] on li "How the system works using LiveKit Agents and low-latency transcription tools" at bounding box center [329, 225] width 554 height 22
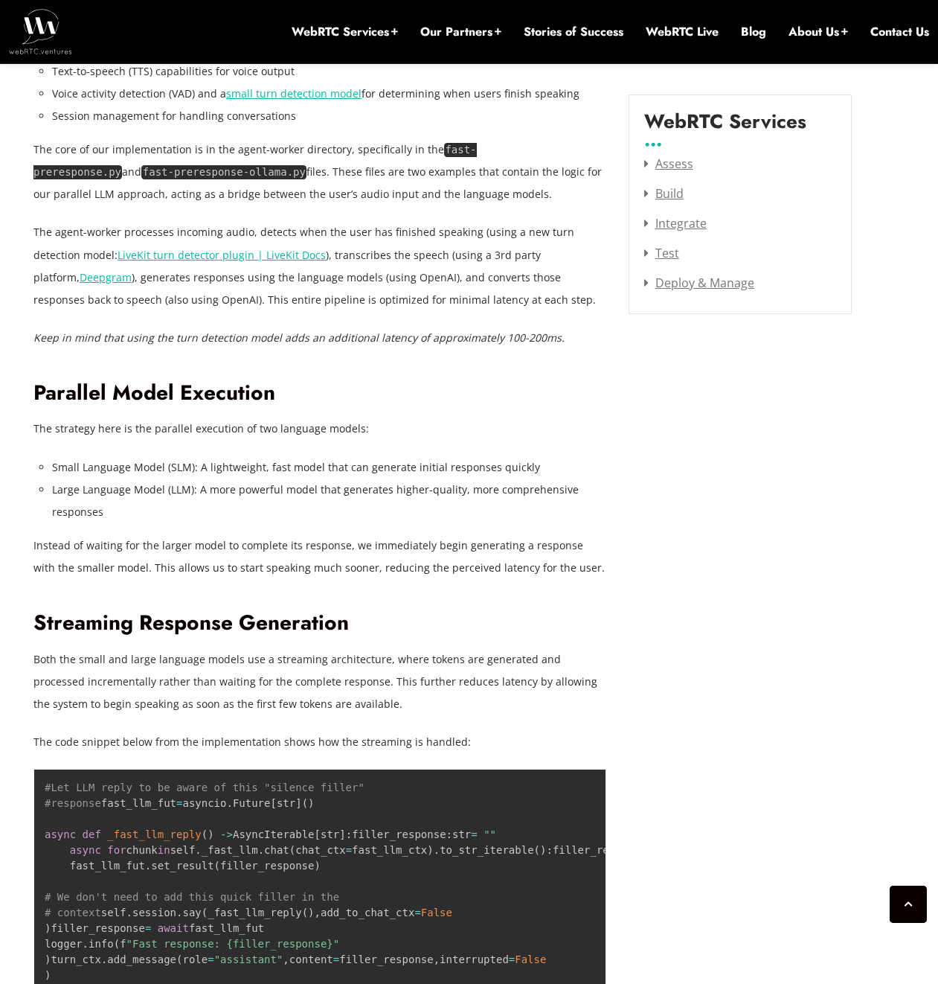
scroll to position [1772, 0]
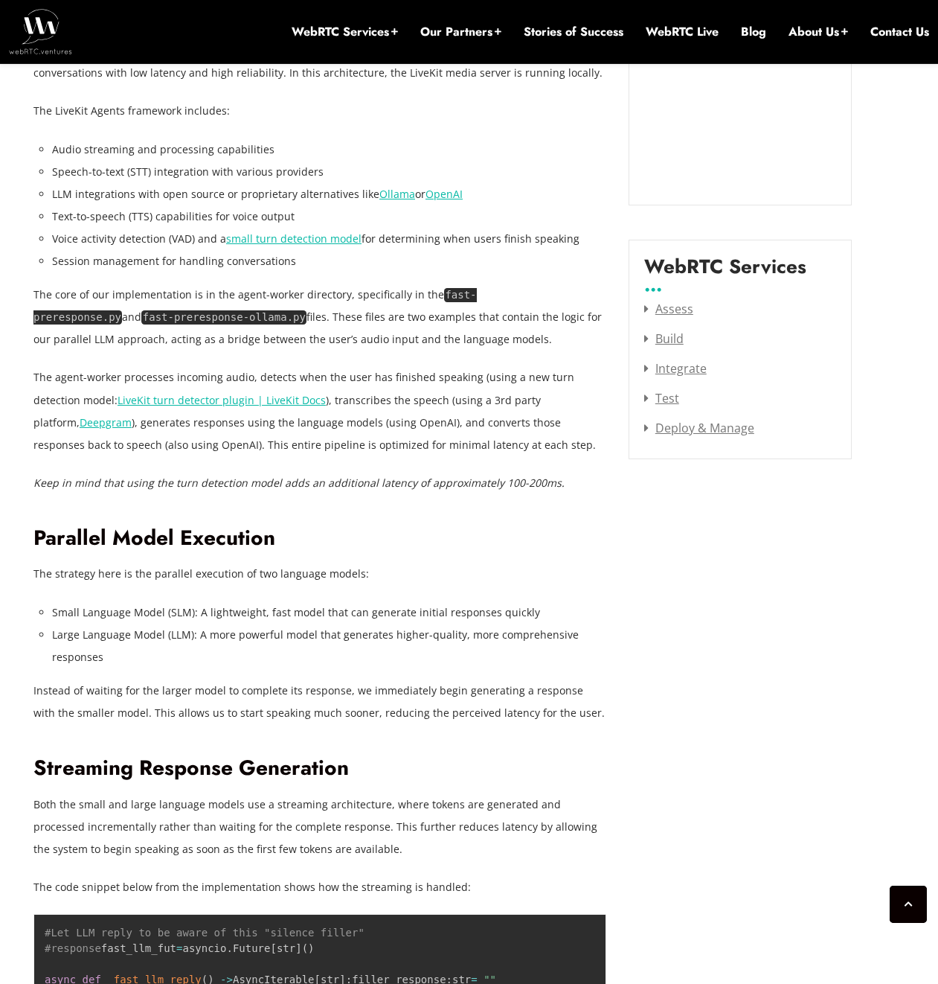
click at [502, 202] on li "LLM integrations with open source or proprietary alternatives like Ollama or Op…" at bounding box center [329, 194] width 554 height 22
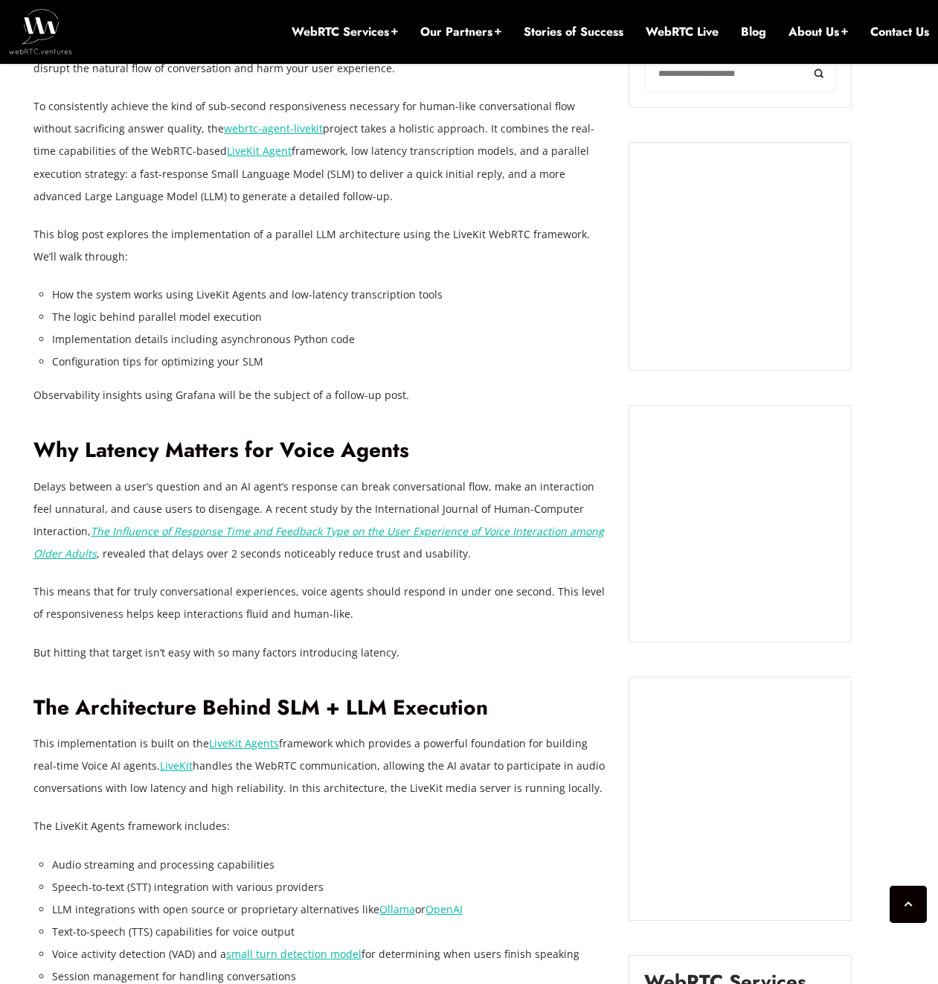
scroll to position [1054, 0]
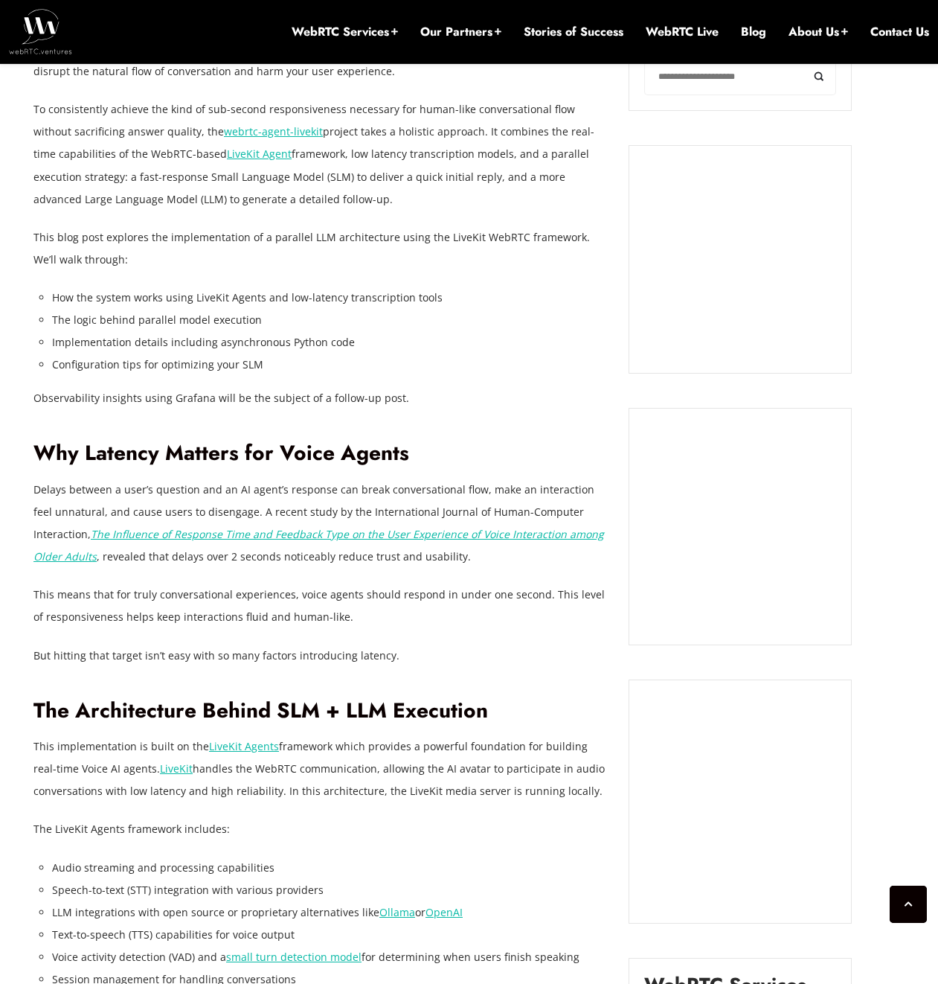
click at [234, 130] on link "webrtc-agent-livekit" at bounding box center [273, 131] width 99 height 14
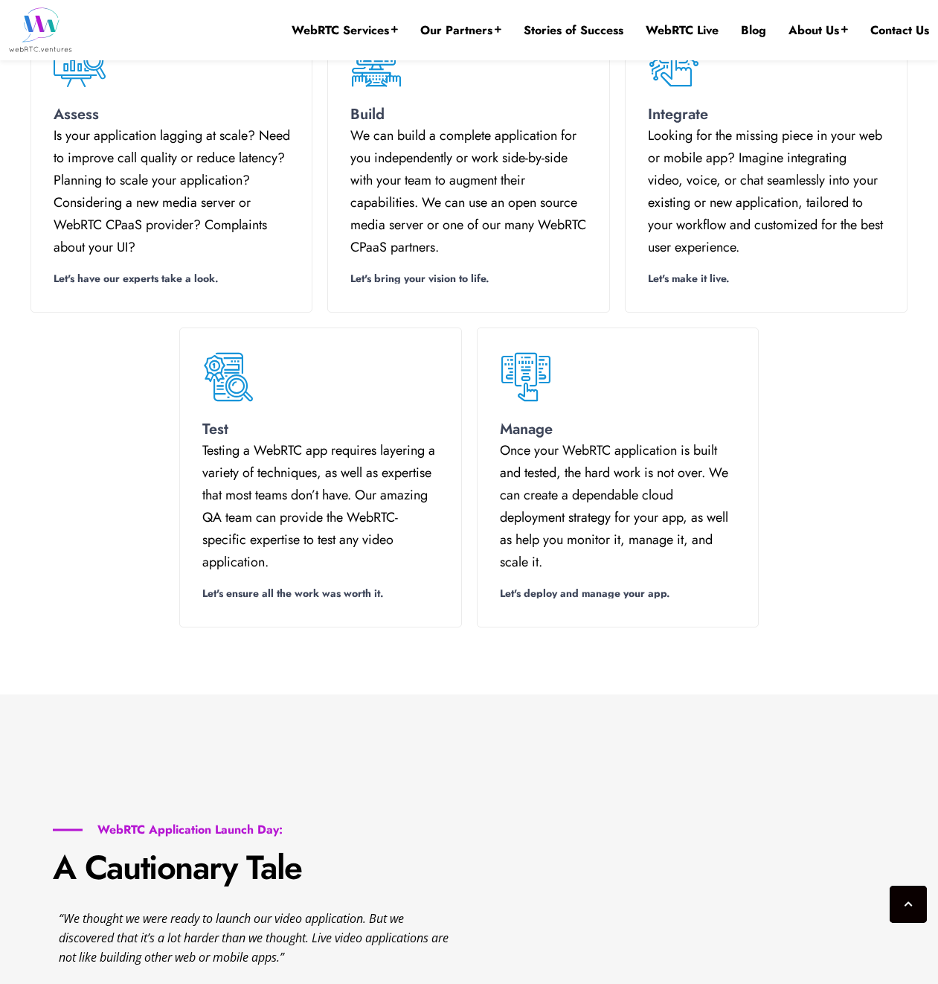
scroll to position [2303, 0]
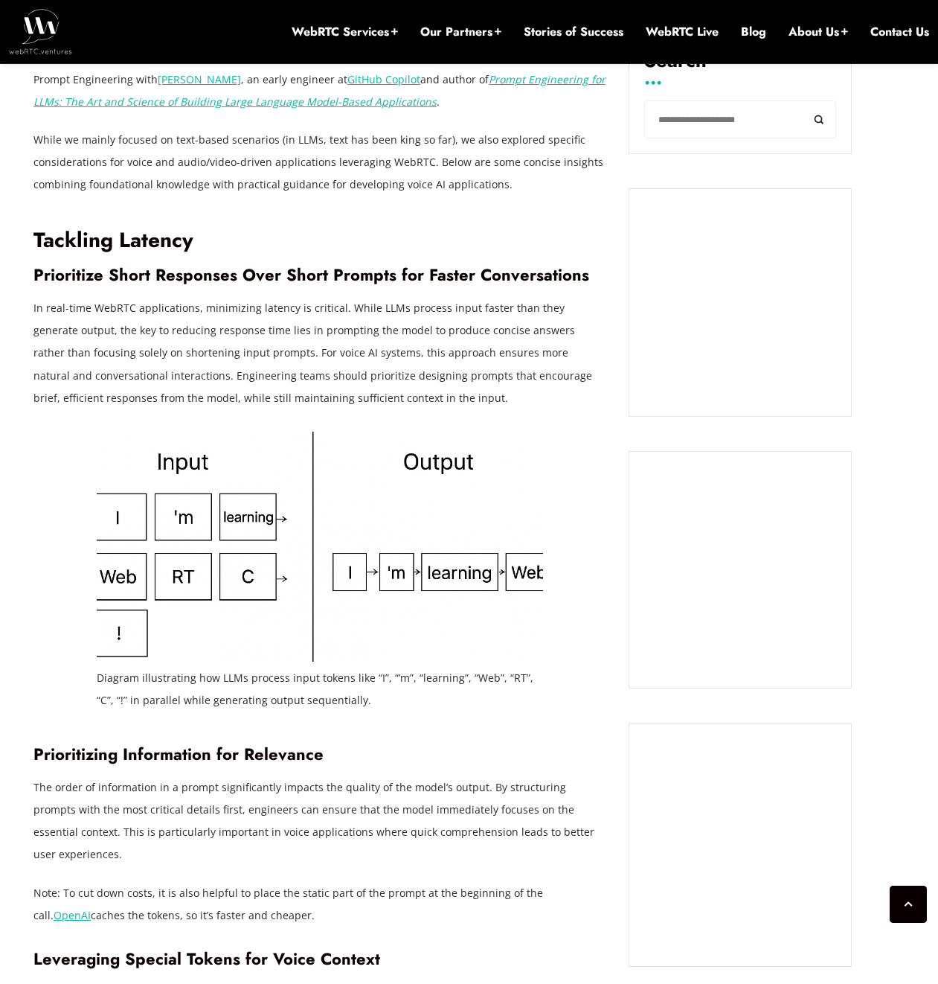
scroll to position [1048, 0]
